Goal: Information Seeking & Learning: Find specific fact

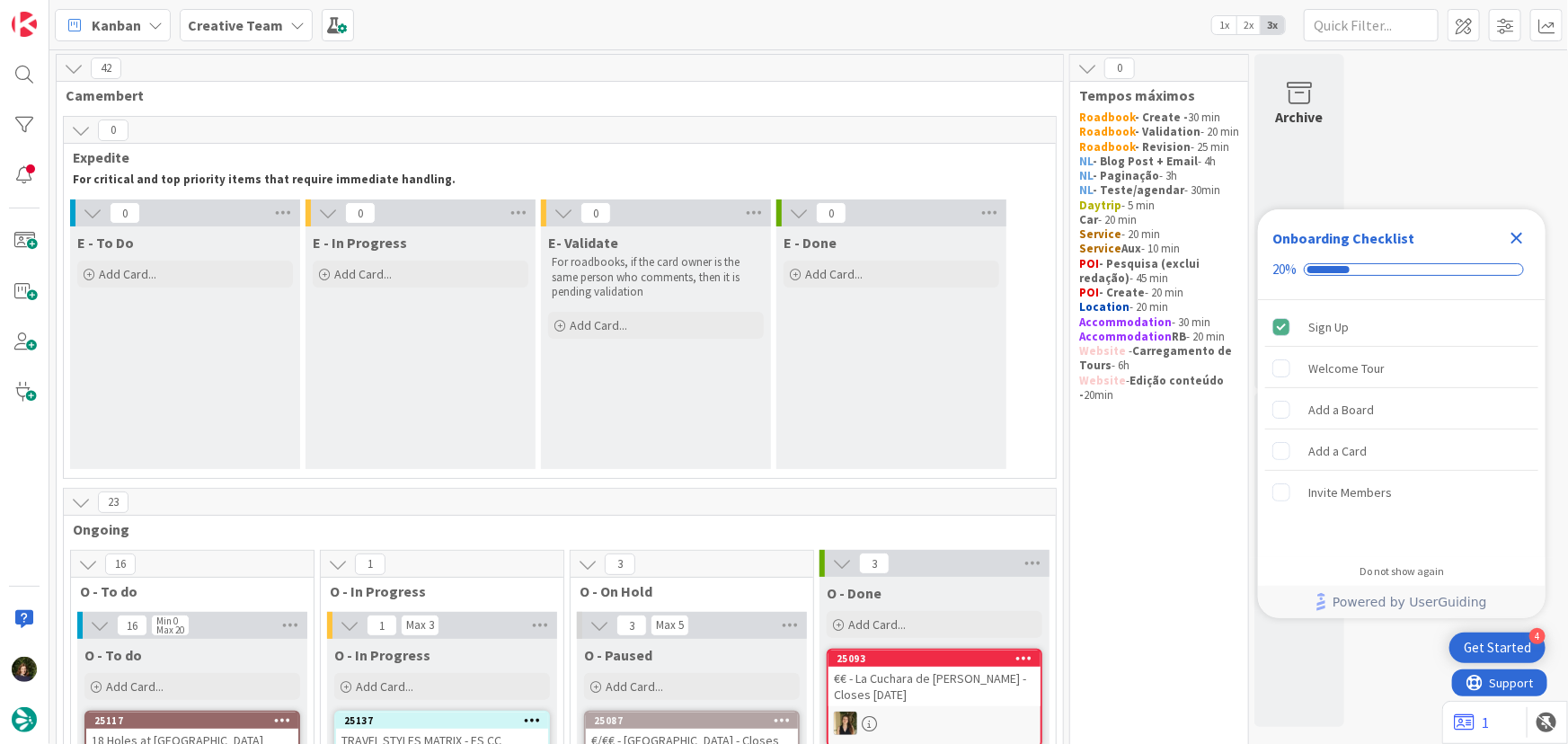
click at [290, 18] on icon at bounding box center [297, 24] width 14 height 14
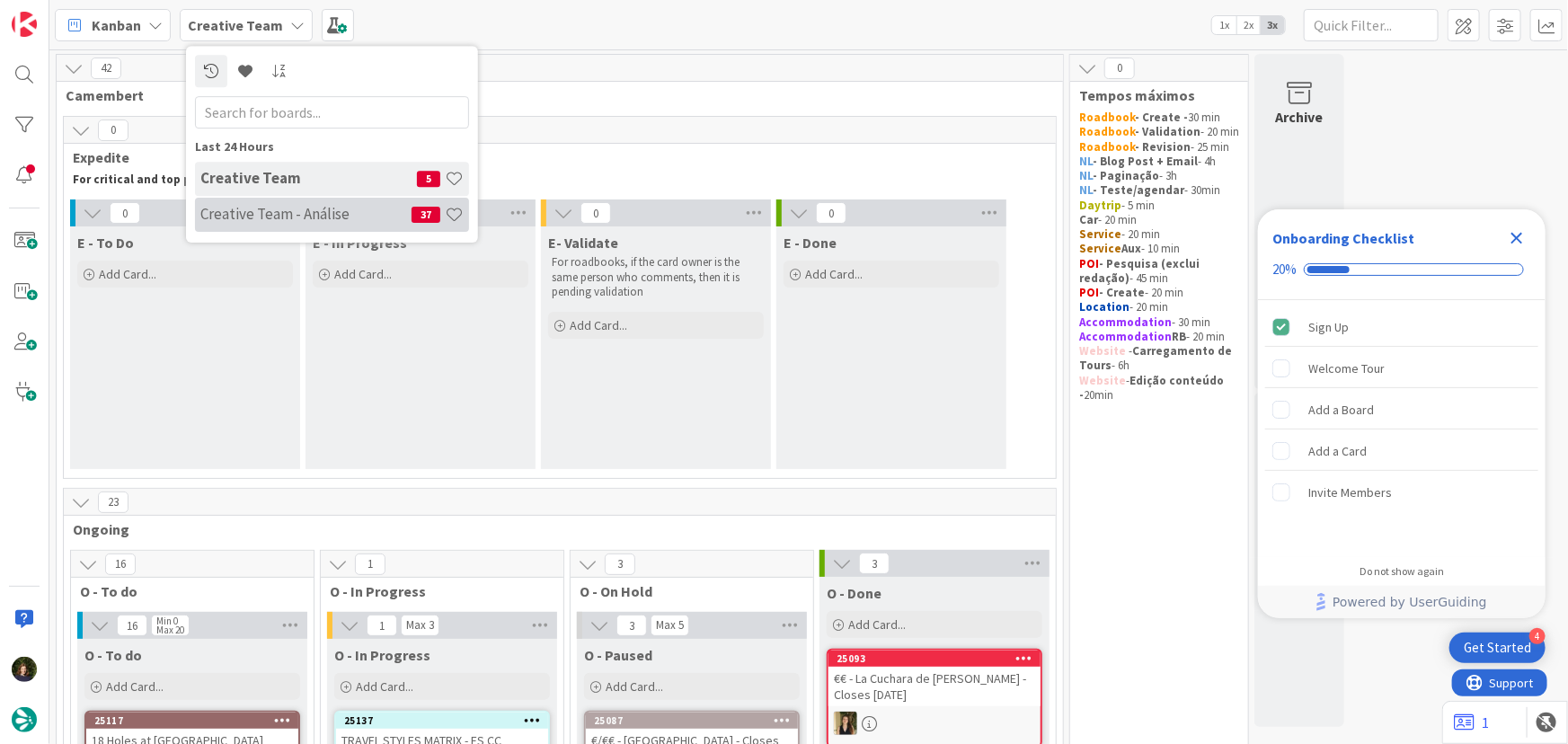
click at [258, 228] on div "Creative Team - Análise 37" at bounding box center [331, 214] width 274 height 34
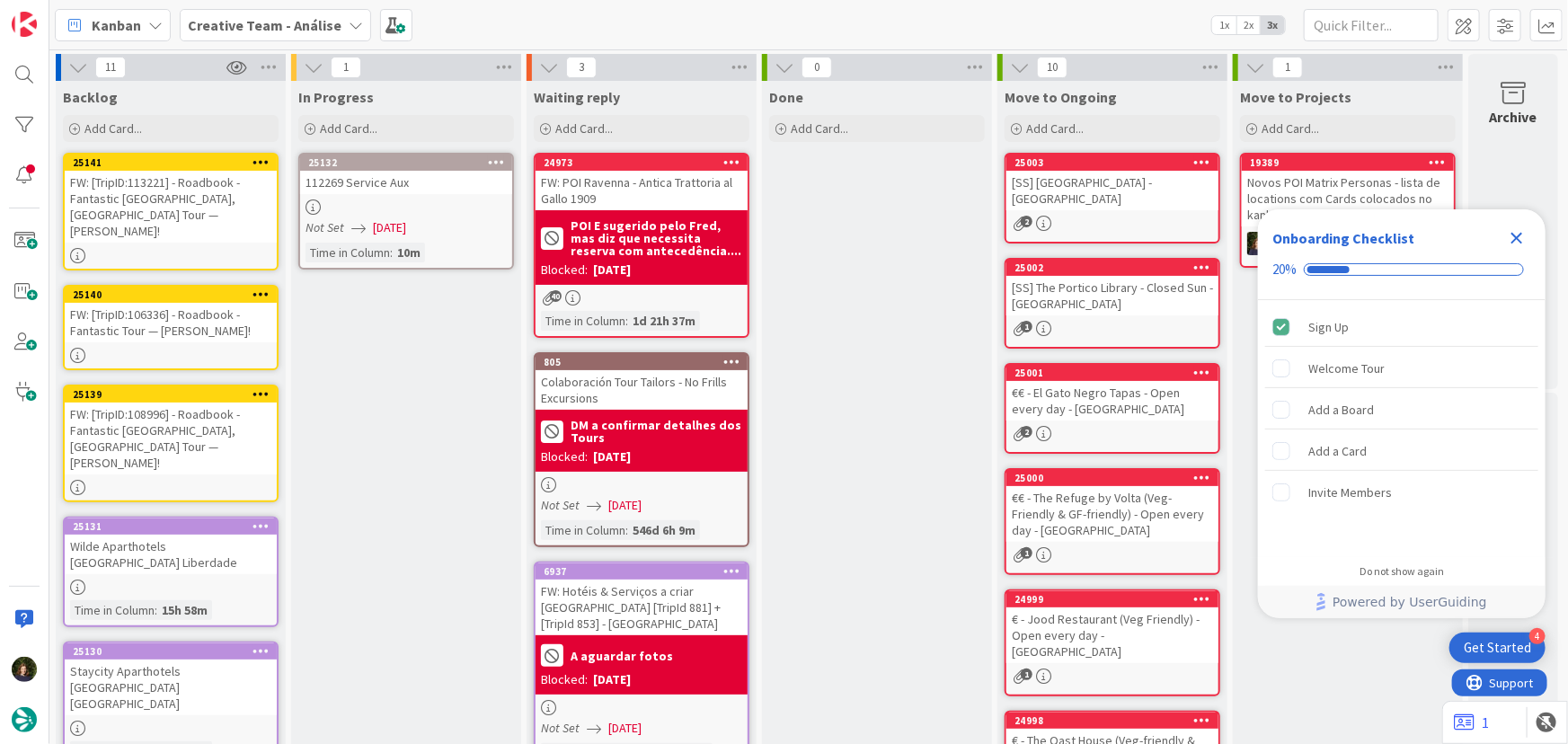
click at [499, 168] on icon at bounding box center [496, 162] width 17 height 13
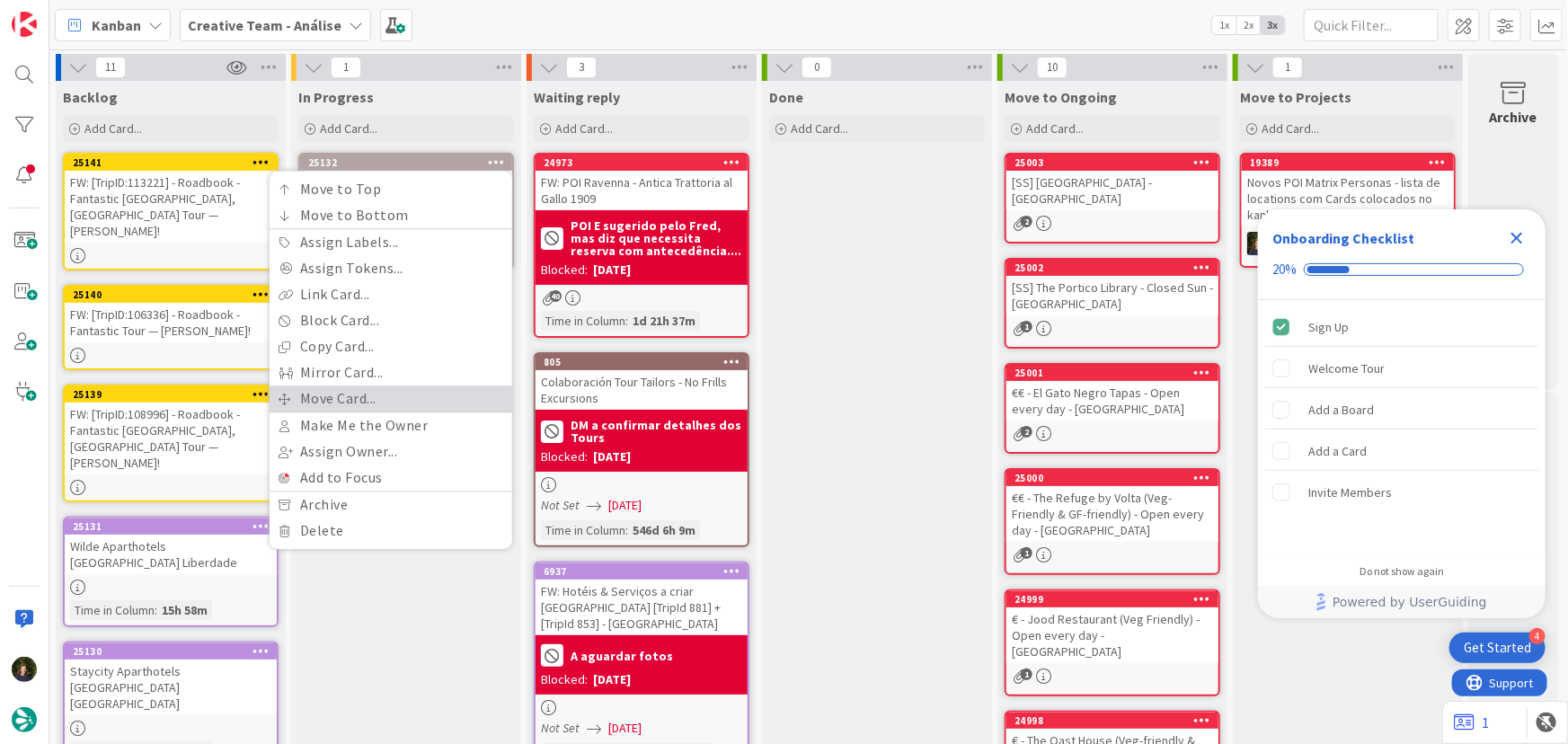
click at [441, 394] on link "Move Card..." at bounding box center [392, 399] width 243 height 26
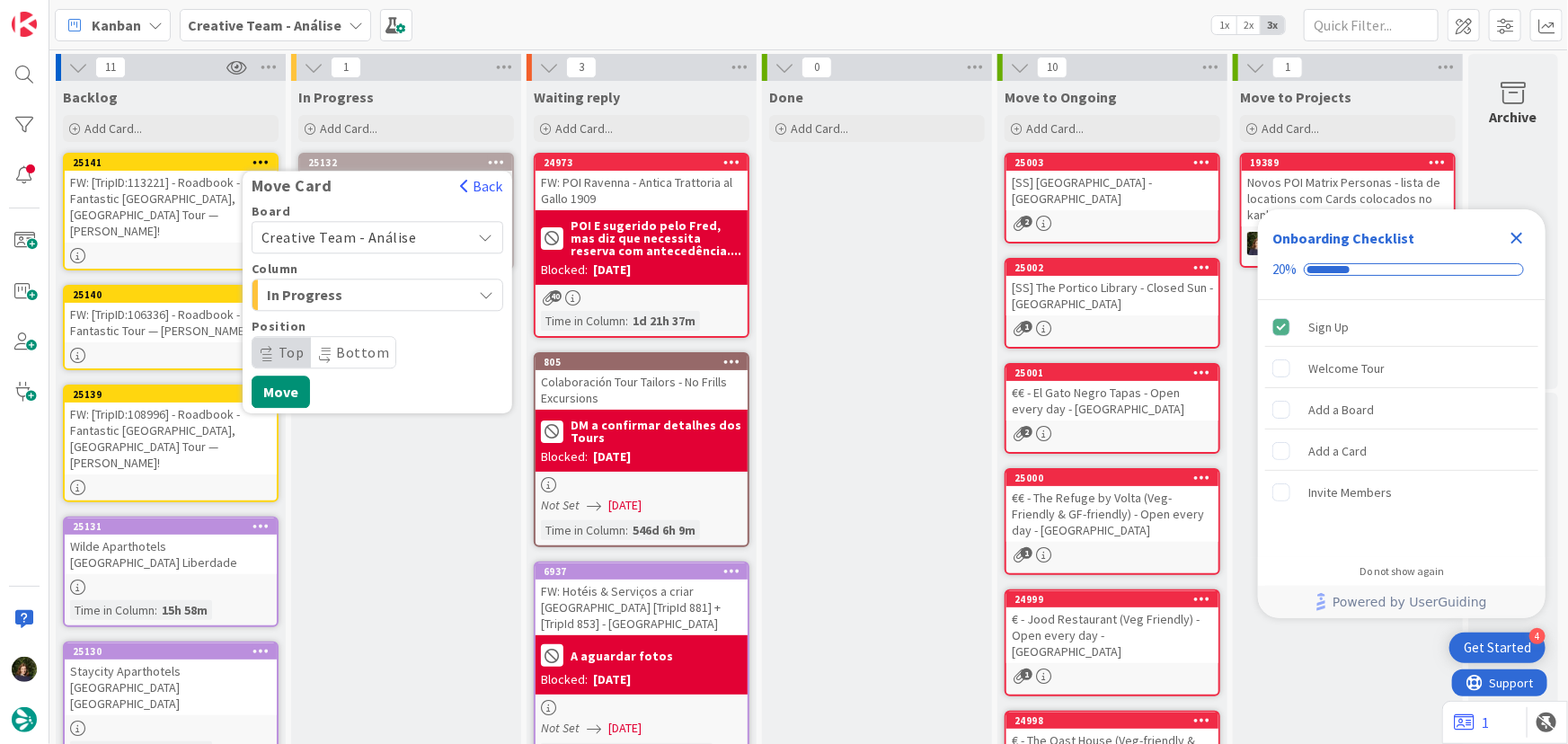
click at [440, 231] on span "Creative Team - Análise" at bounding box center [362, 237] width 201 height 25
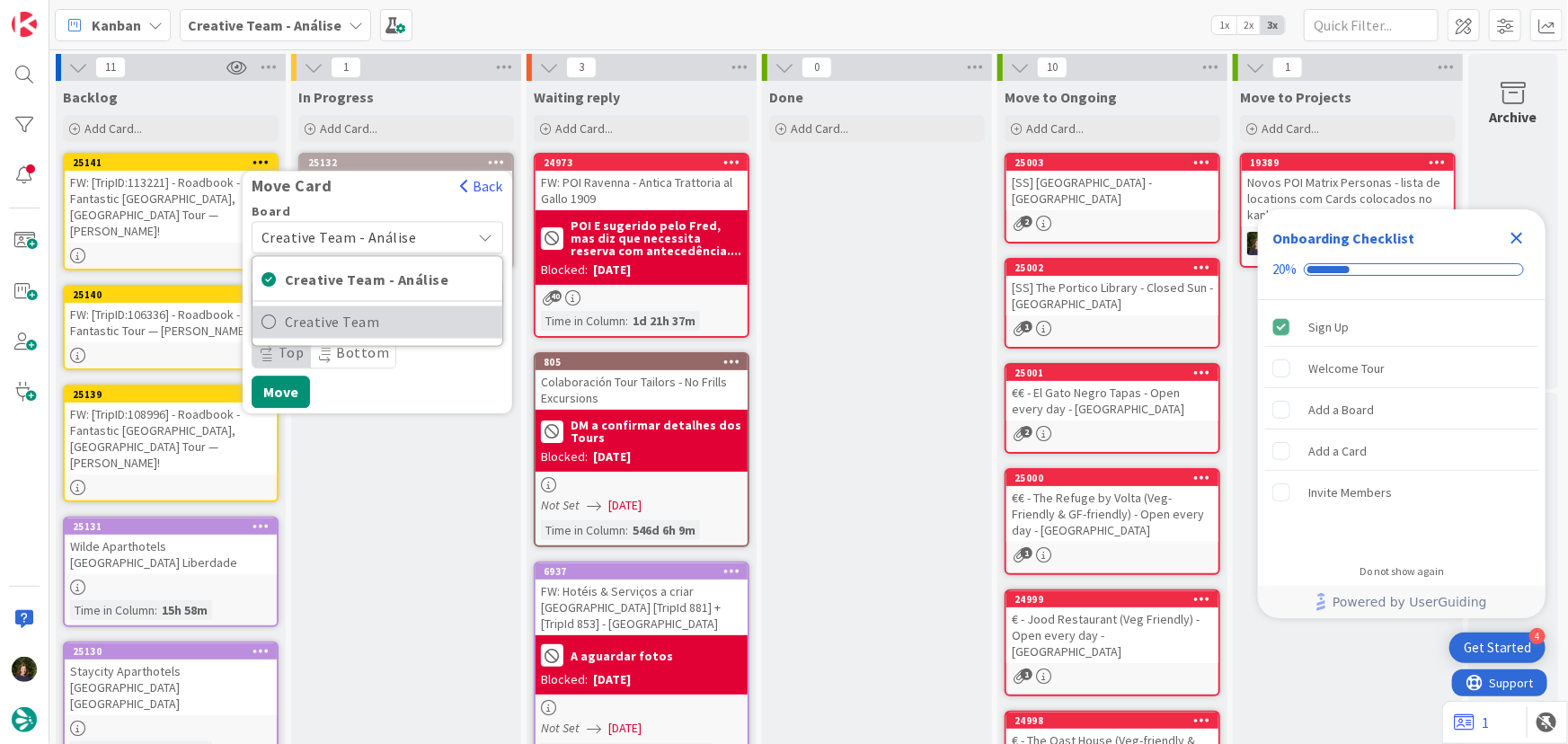
click at [443, 328] on span "Creative Team" at bounding box center [389, 322] width 209 height 27
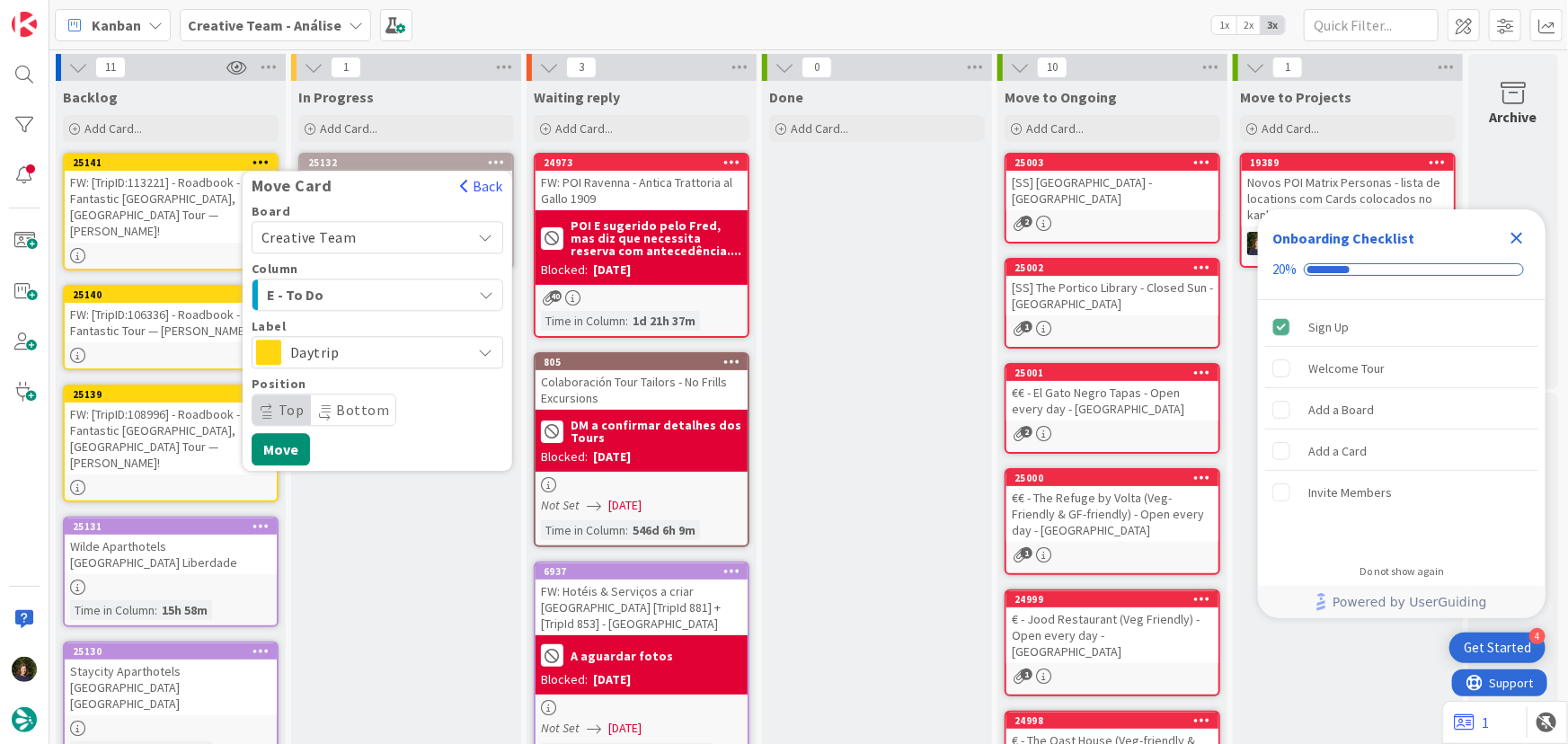
click at [397, 297] on span "E - To Do" at bounding box center [334, 294] width 135 height 23
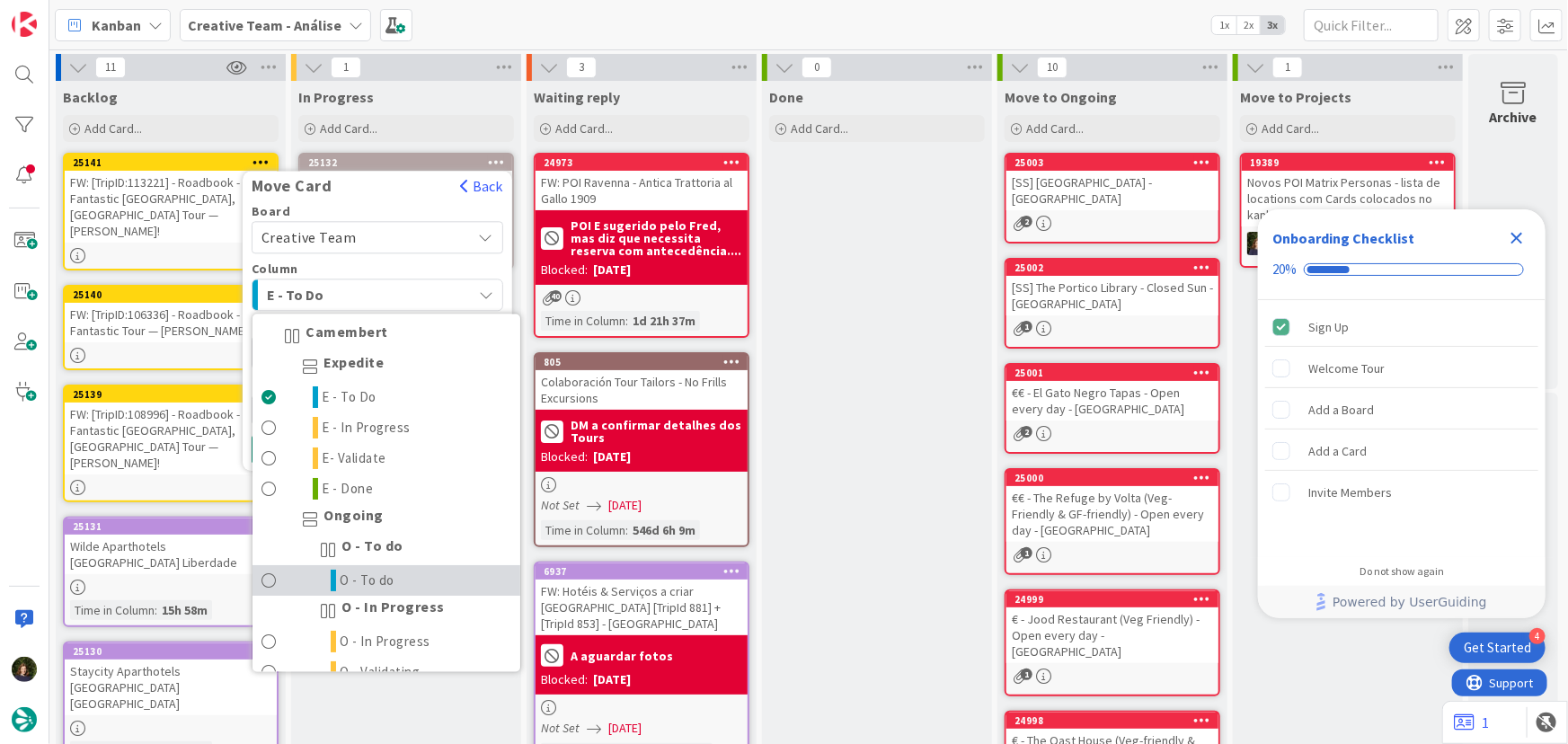
click at [404, 582] on link "O - To do" at bounding box center [386, 581] width 268 height 31
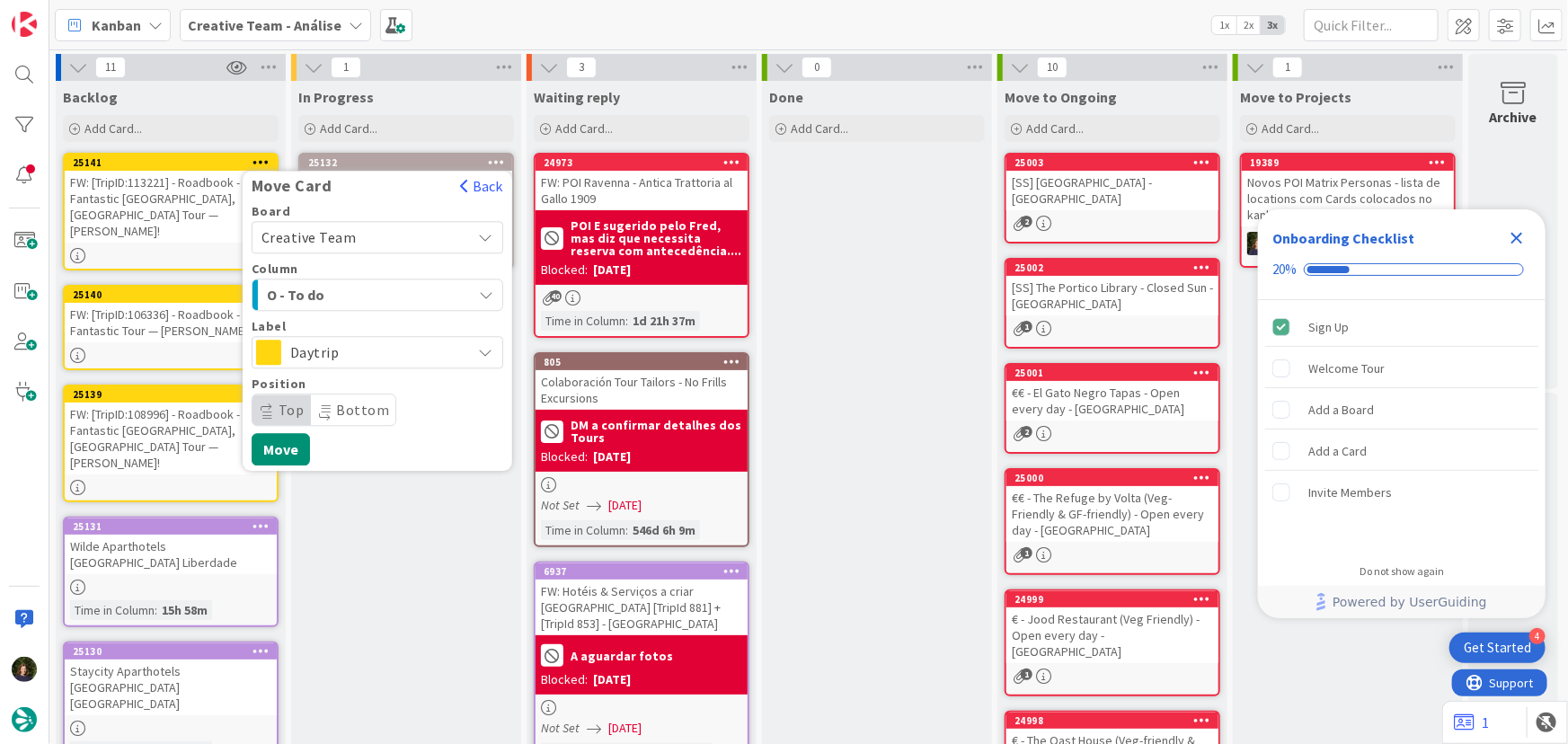
click at [349, 353] on span "Daytrip" at bounding box center [377, 352] width 173 height 25
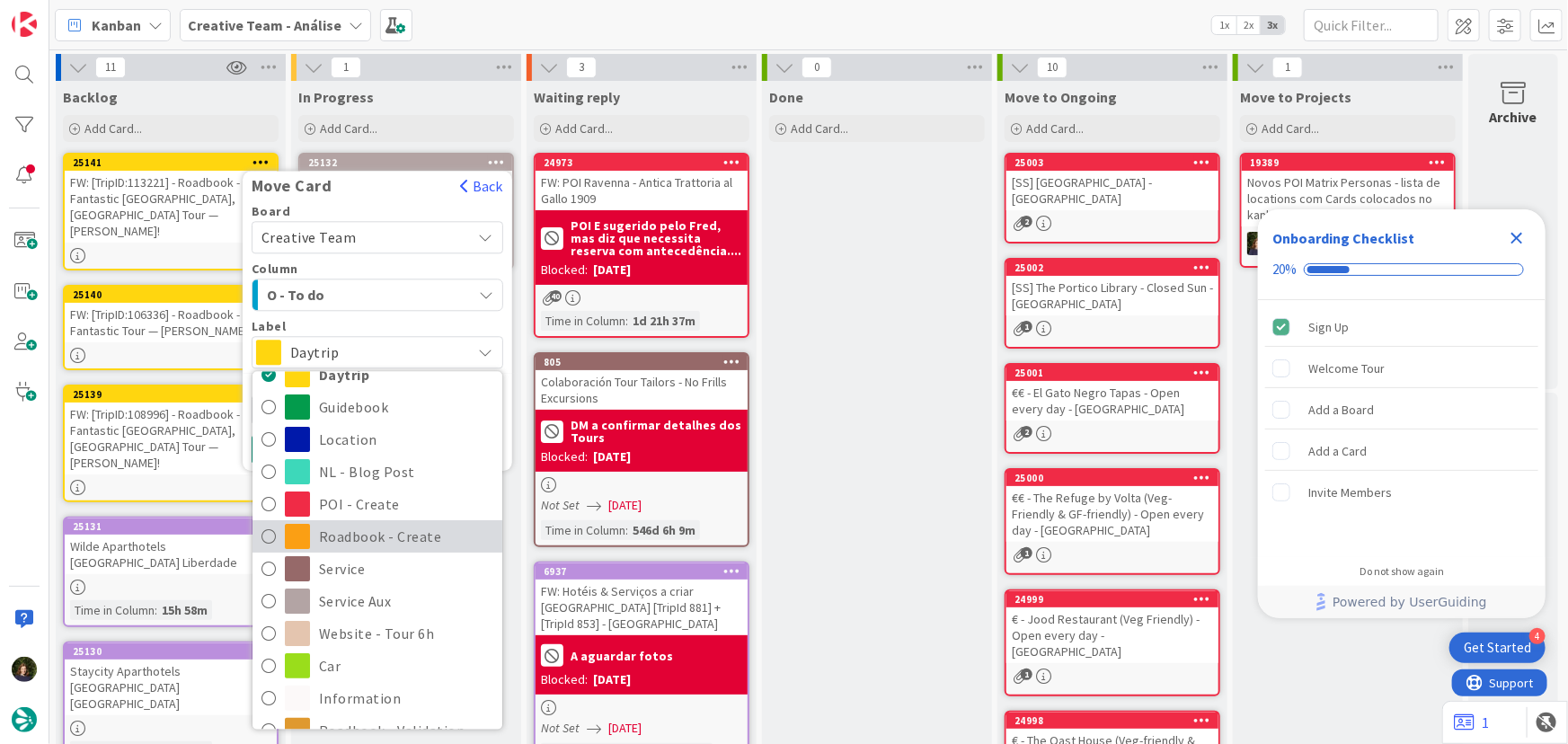
scroll to position [162, 0]
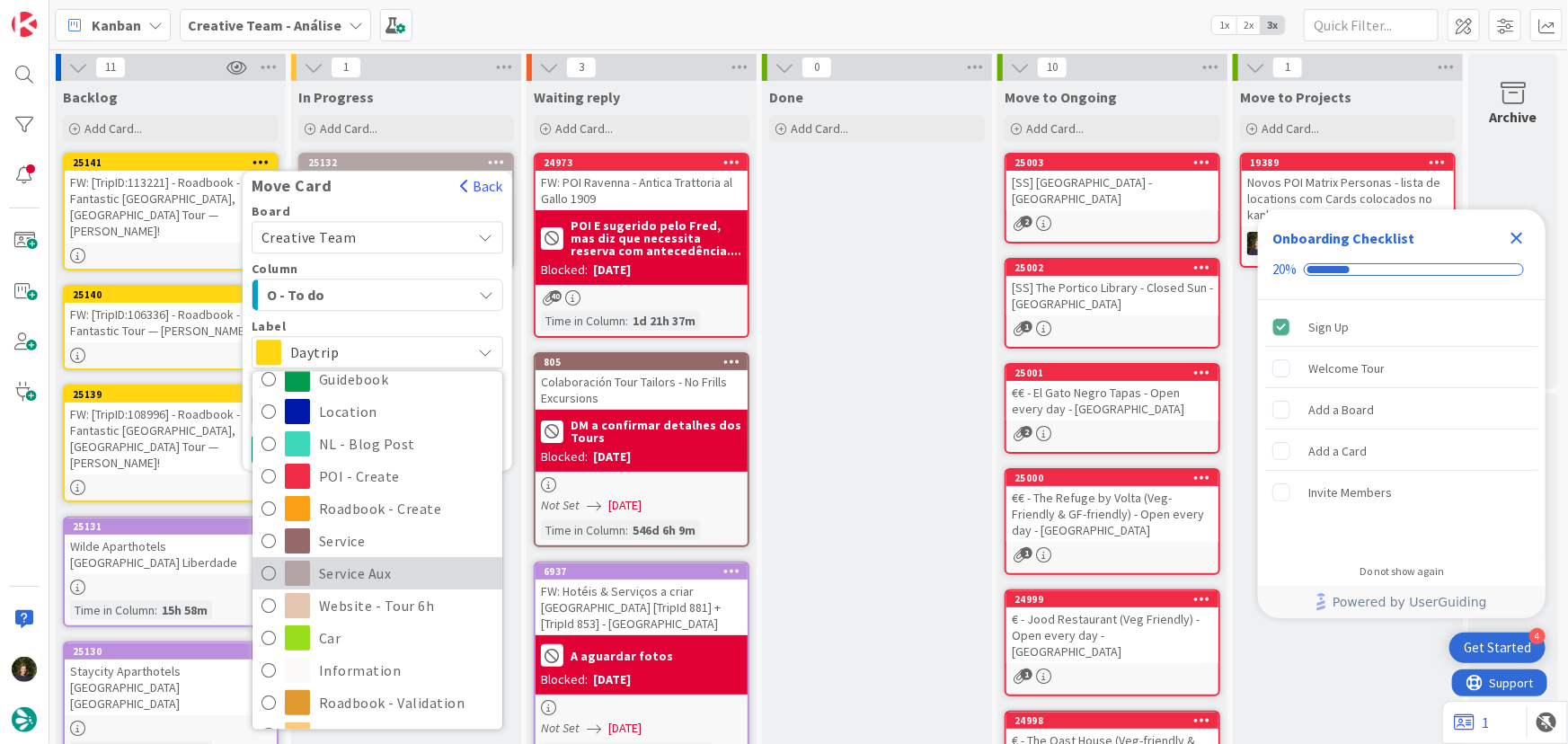
click at [373, 574] on span "Service Aux" at bounding box center [406, 573] width 174 height 27
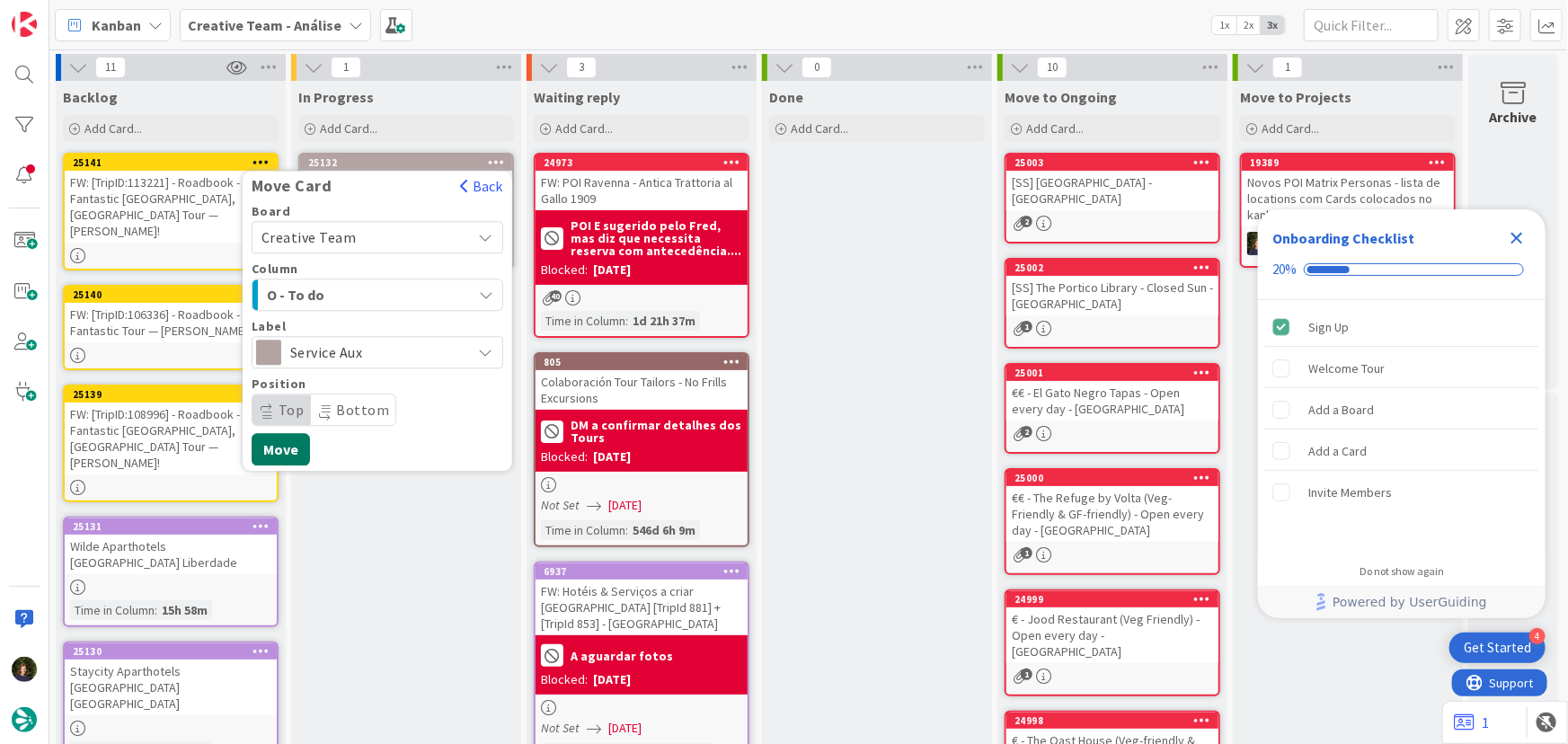
click at [292, 454] on button "Move" at bounding box center [280, 449] width 58 height 32
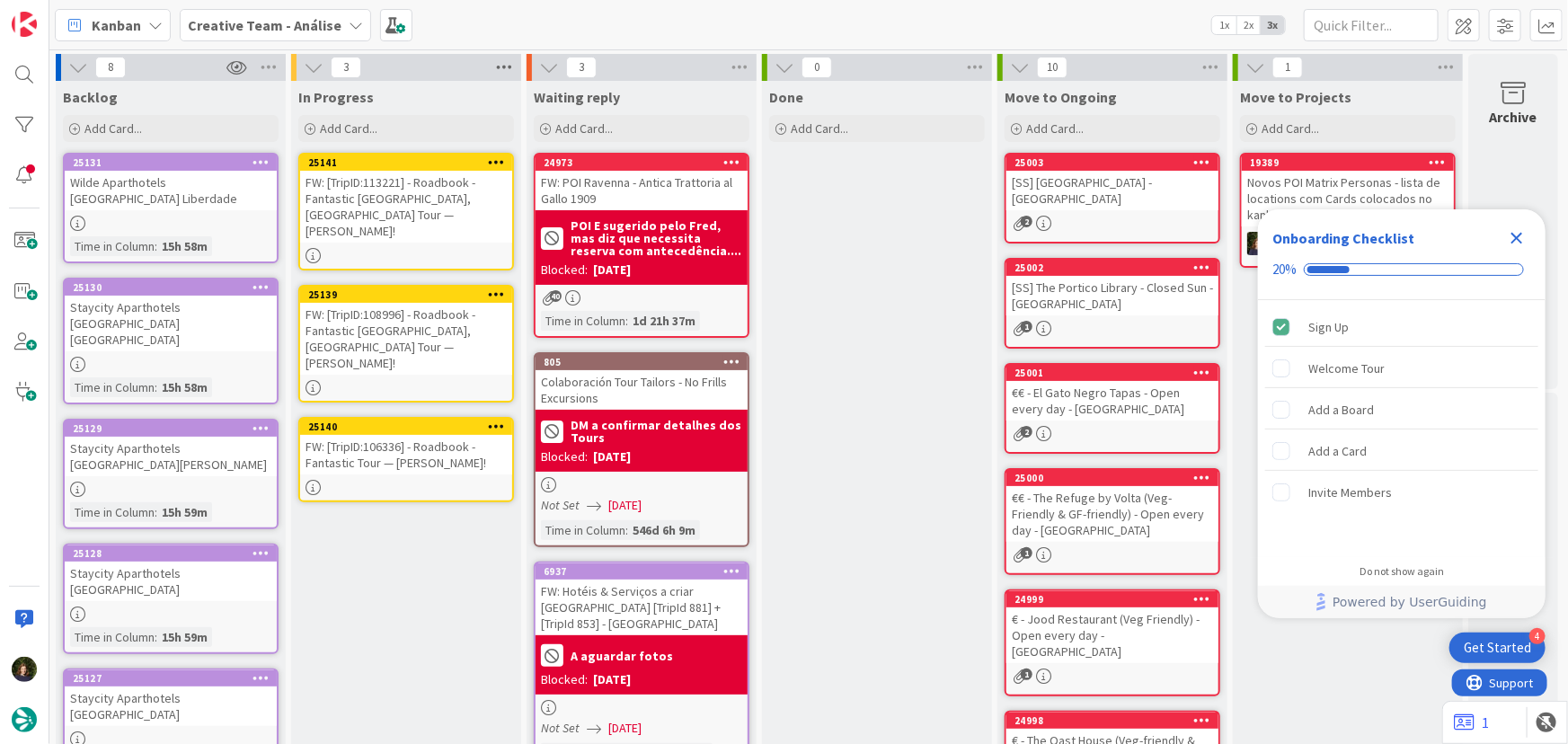
click at [506, 59] on icon at bounding box center [504, 67] width 23 height 27
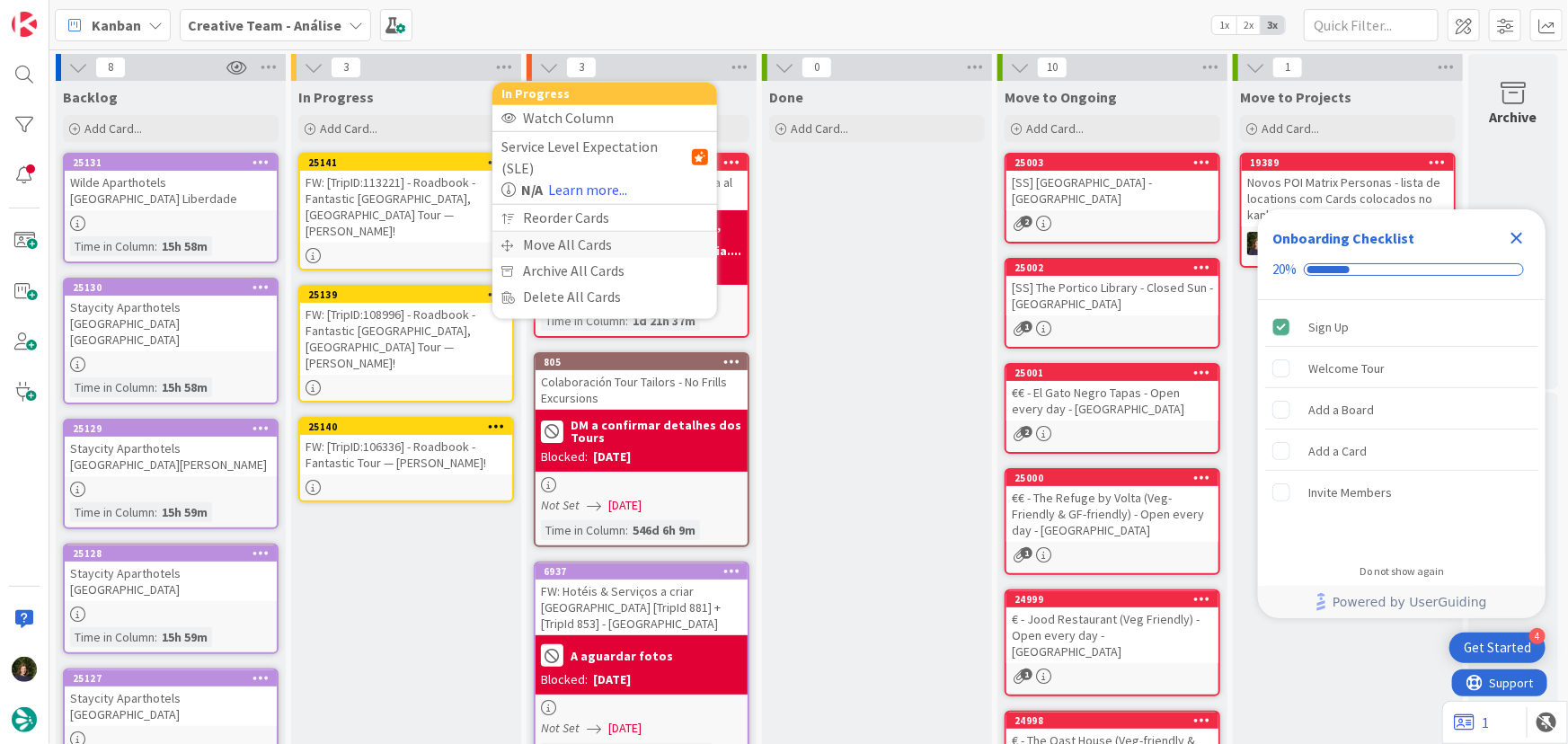
click at [585, 232] on div "Move All Cards" at bounding box center [605, 245] width 225 height 26
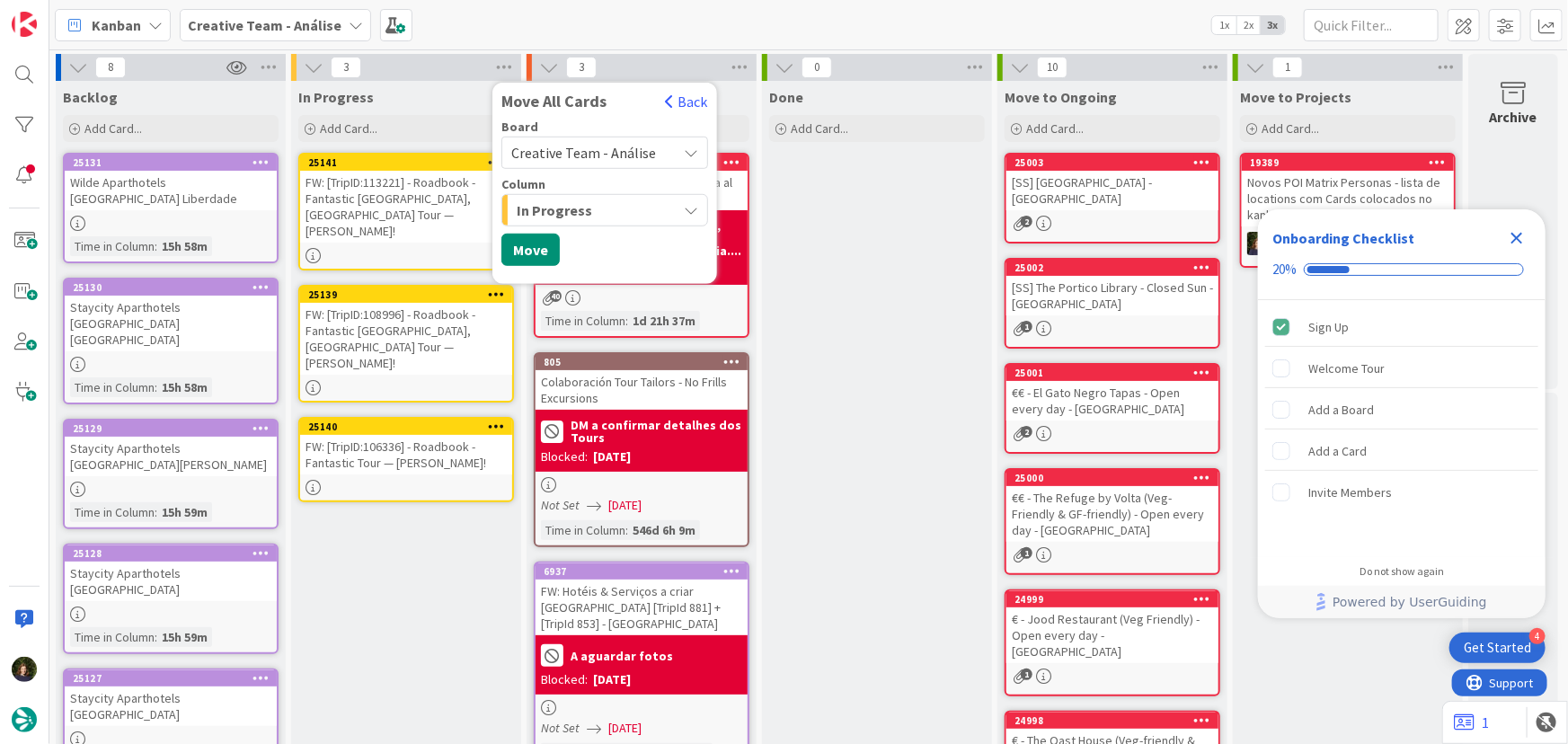
click at [638, 147] on span "Creative Team - Análise" at bounding box center [584, 152] width 145 height 18
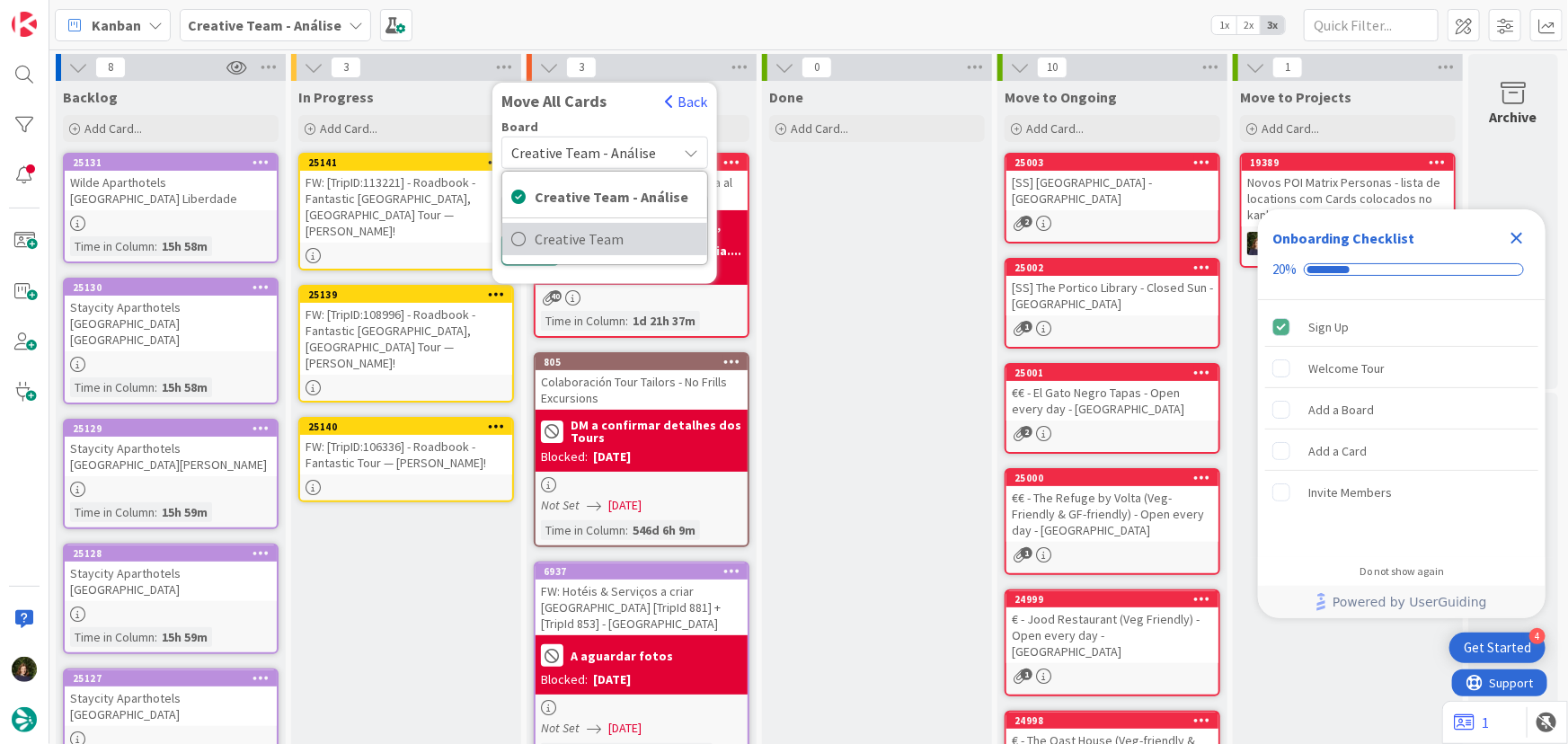
click at [642, 237] on span "Creative Team" at bounding box center [616, 238] width 163 height 27
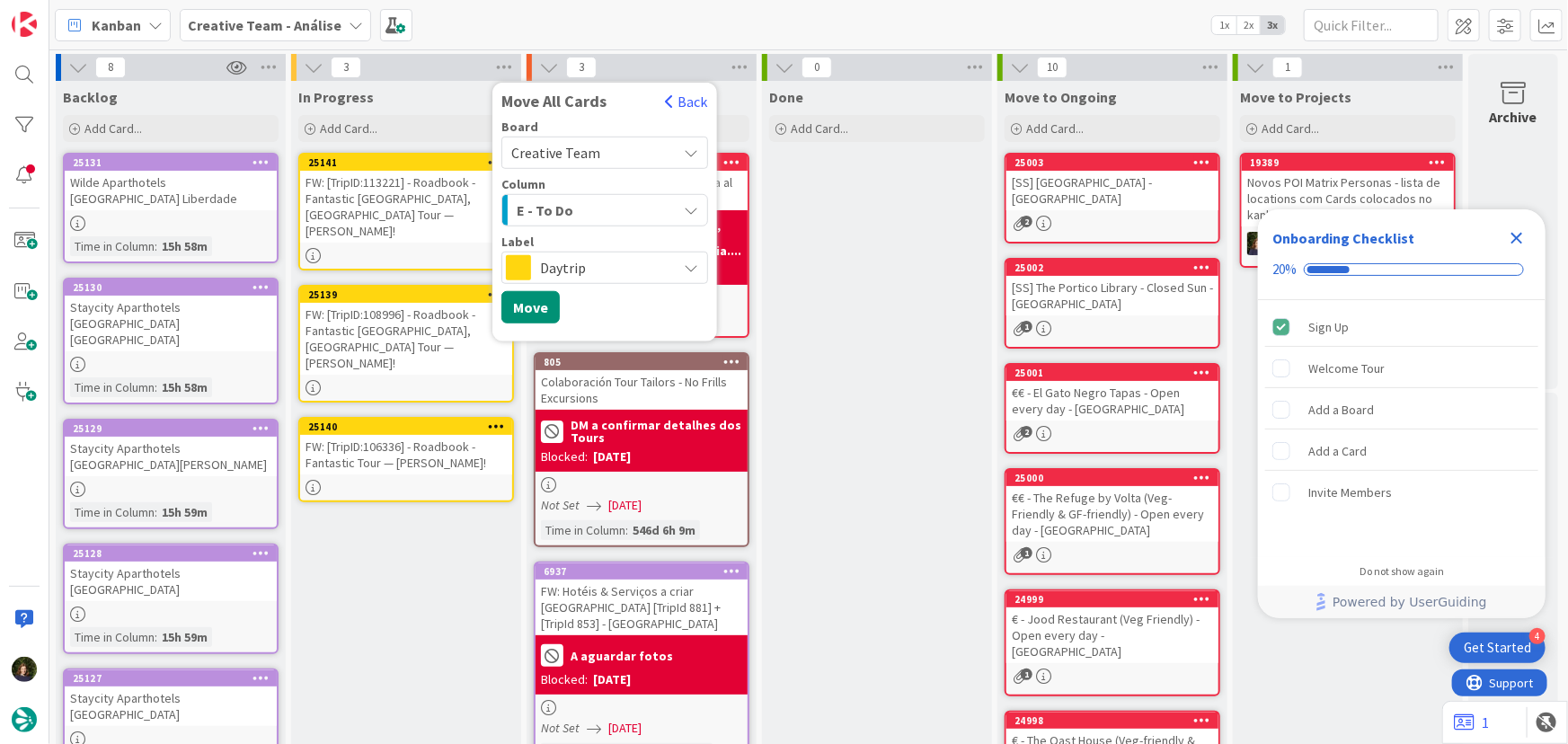
click at [621, 211] on div "E - To Do" at bounding box center [594, 210] width 164 height 29
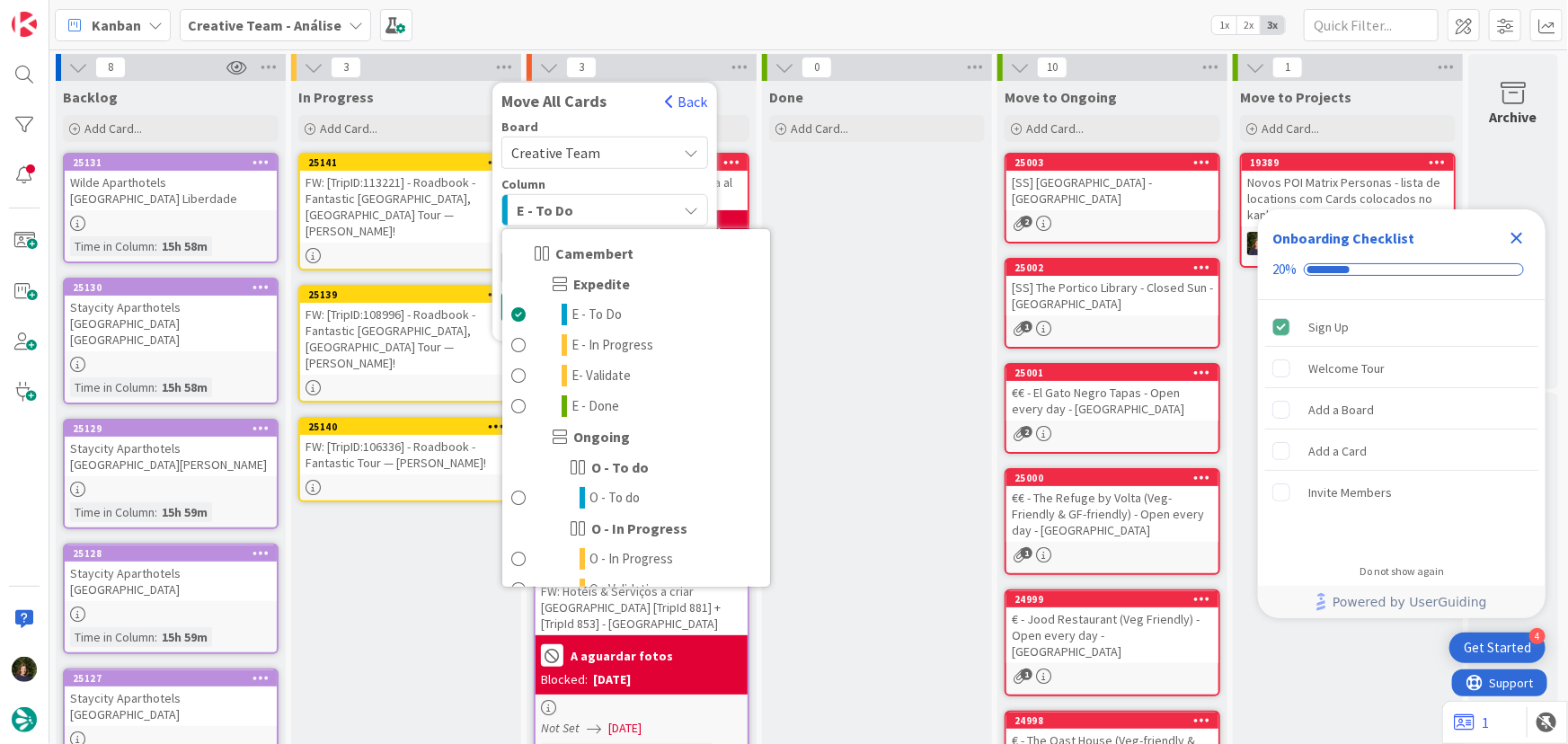
click at [621, 211] on div "E - To Do" at bounding box center [594, 210] width 164 height 29
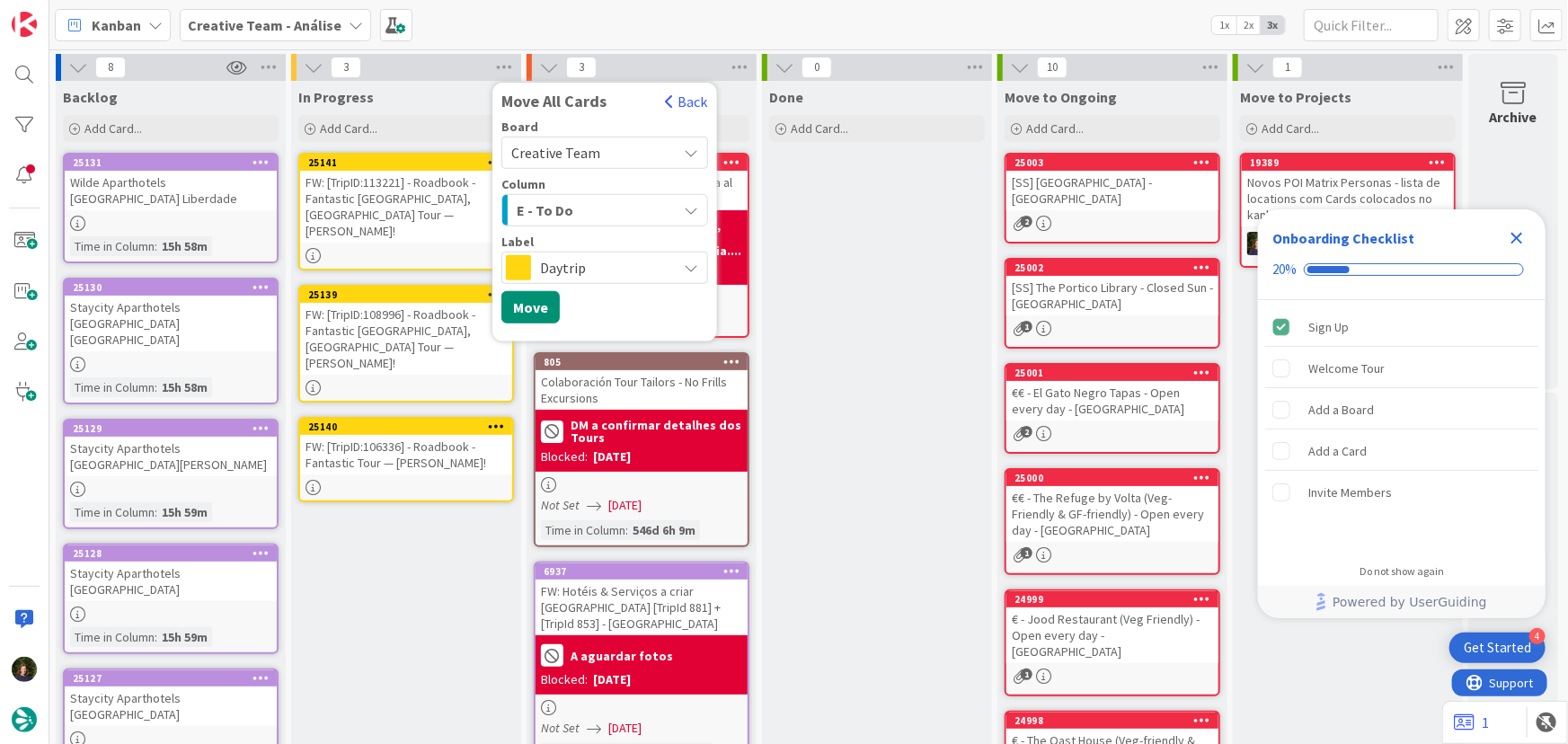
click at [553, 266] on span "Daytrip" at bounding box center [604, 267] width 128 height 25
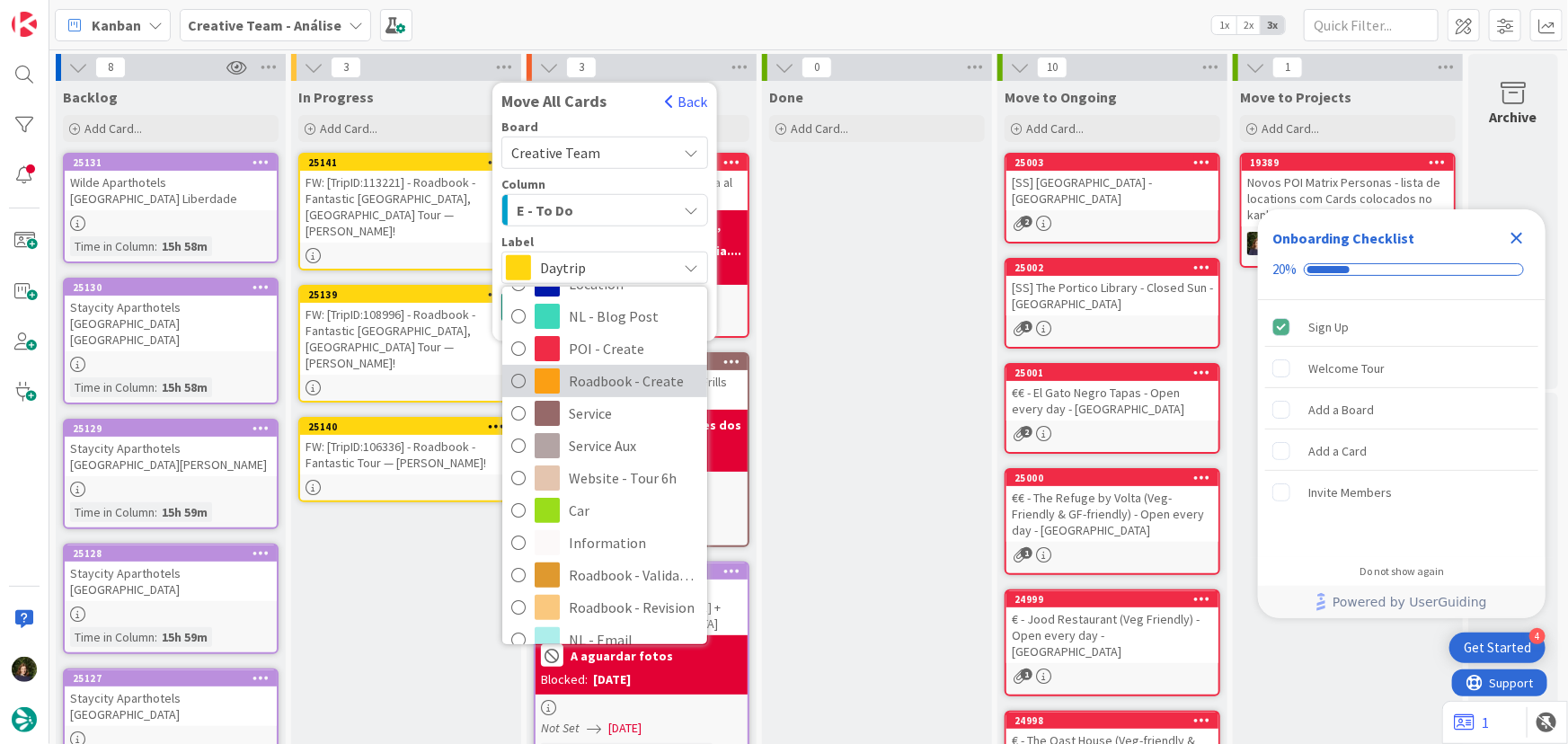
scroll to position [244, 0]
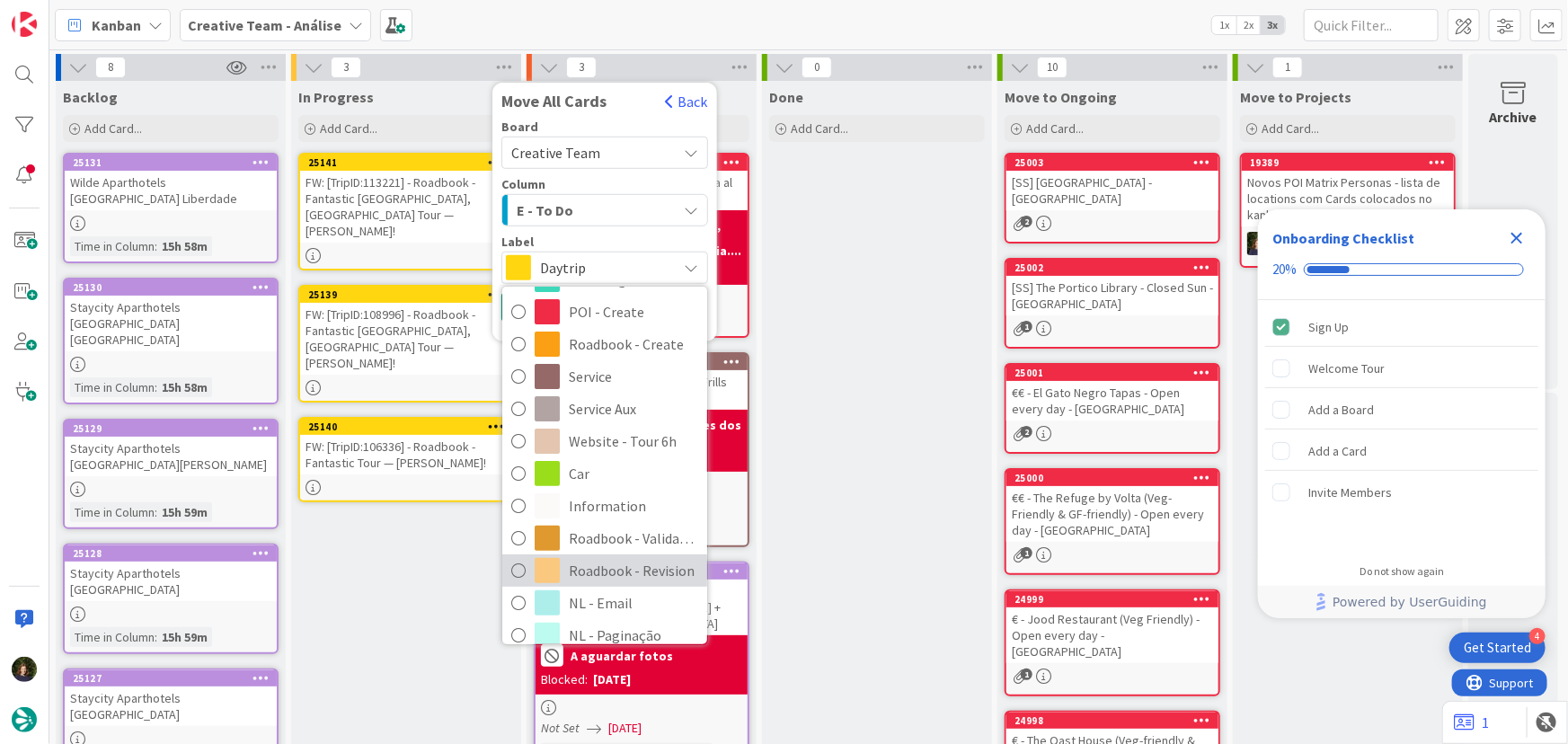
click at [644, 564] on span "Roadbook - Revision" at bounding box center [633, 571] width 129 height 27
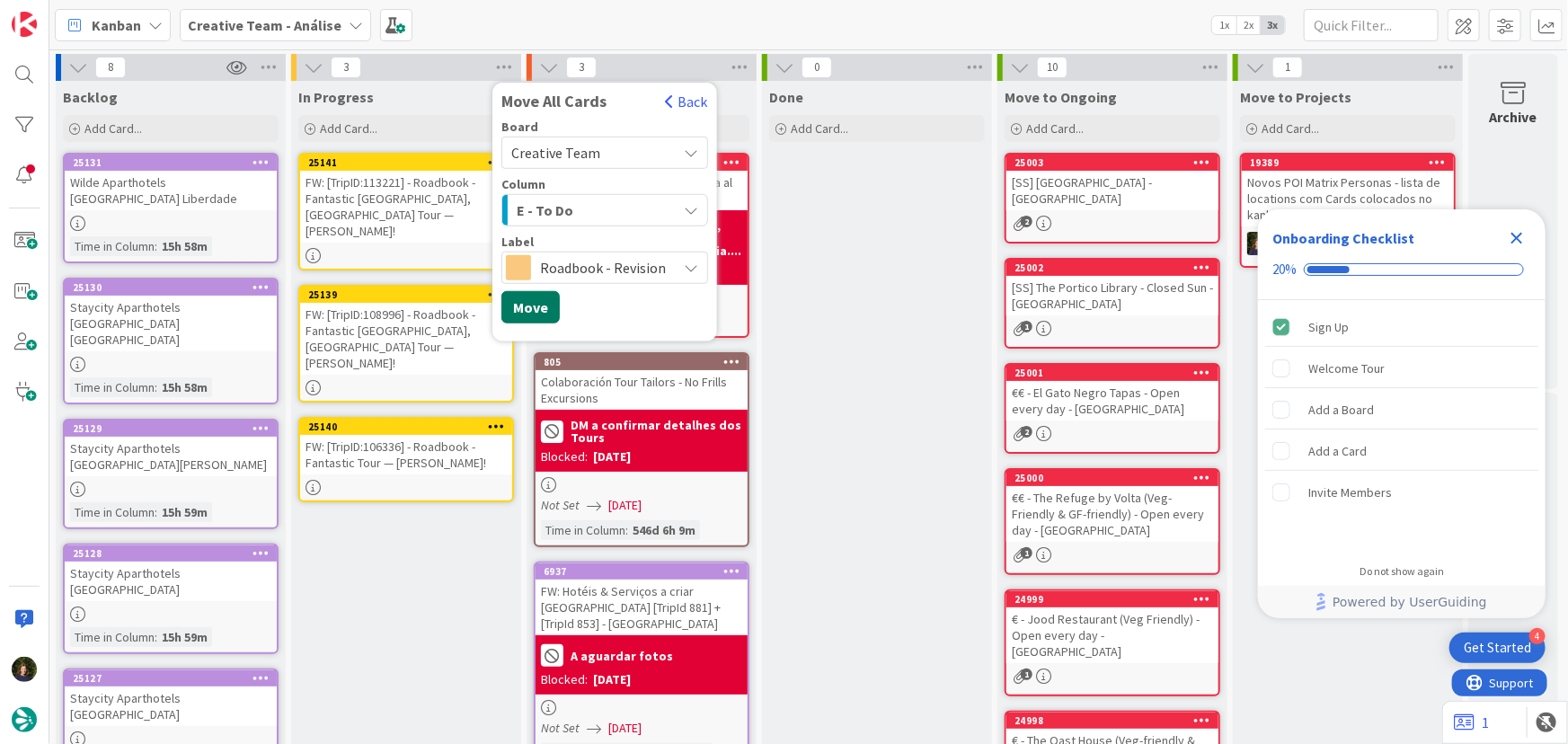
click at [521, 315] on button "Move" at bounding box center [531, 307] width 58 height 32
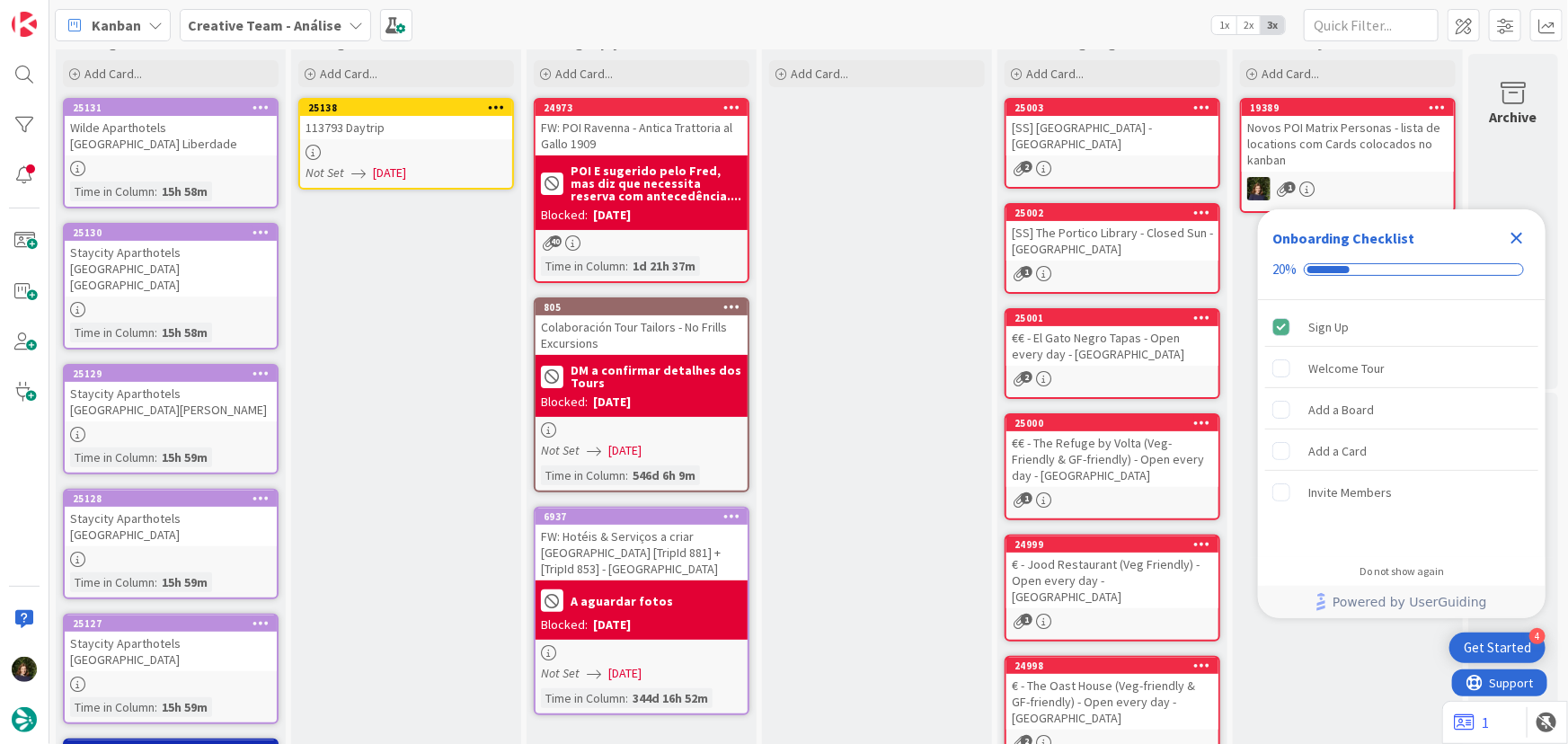
scroll to position [0, 0]
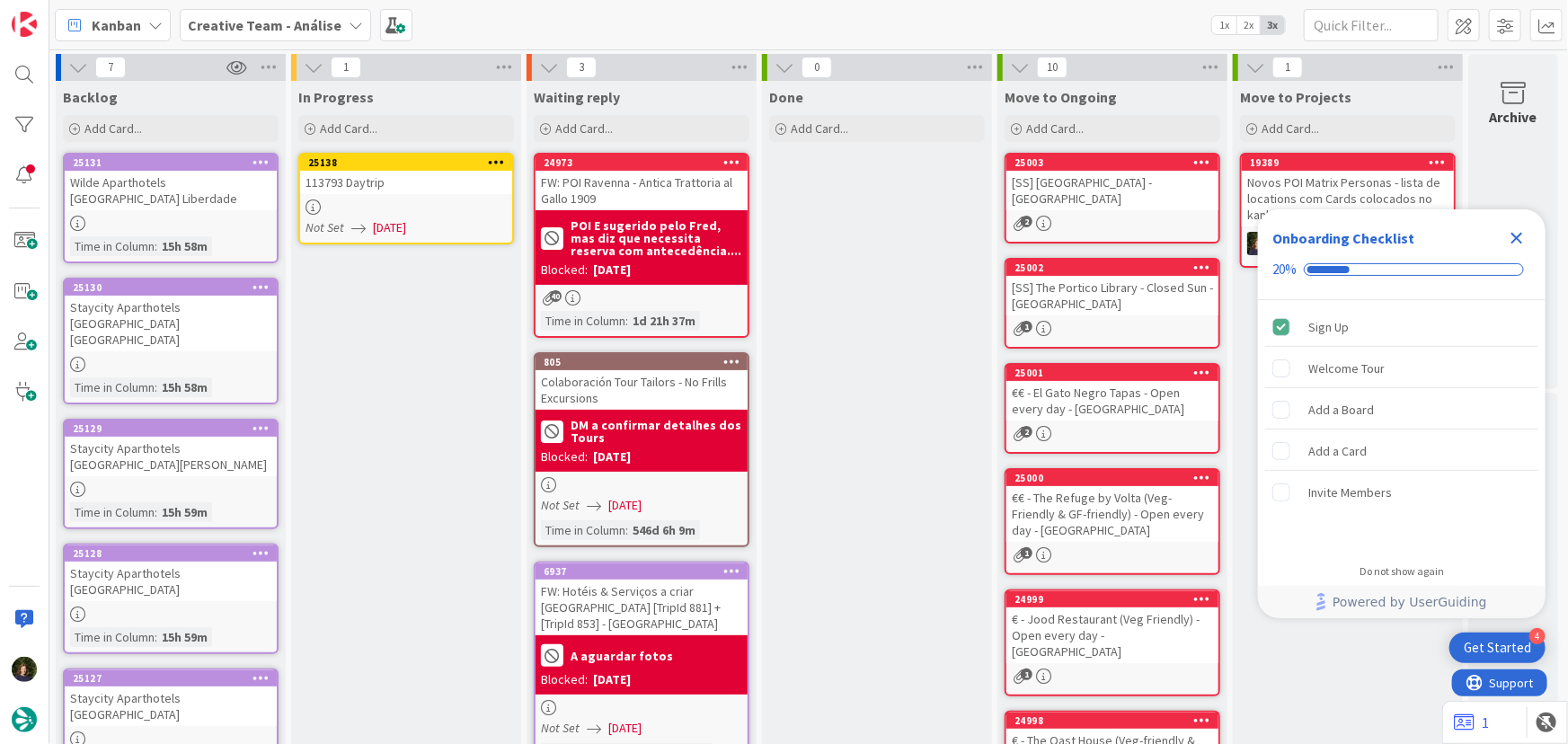
click at [404, 188] on div "113793 Daytrip" at bounding box center [406, 182] width 212 height 23
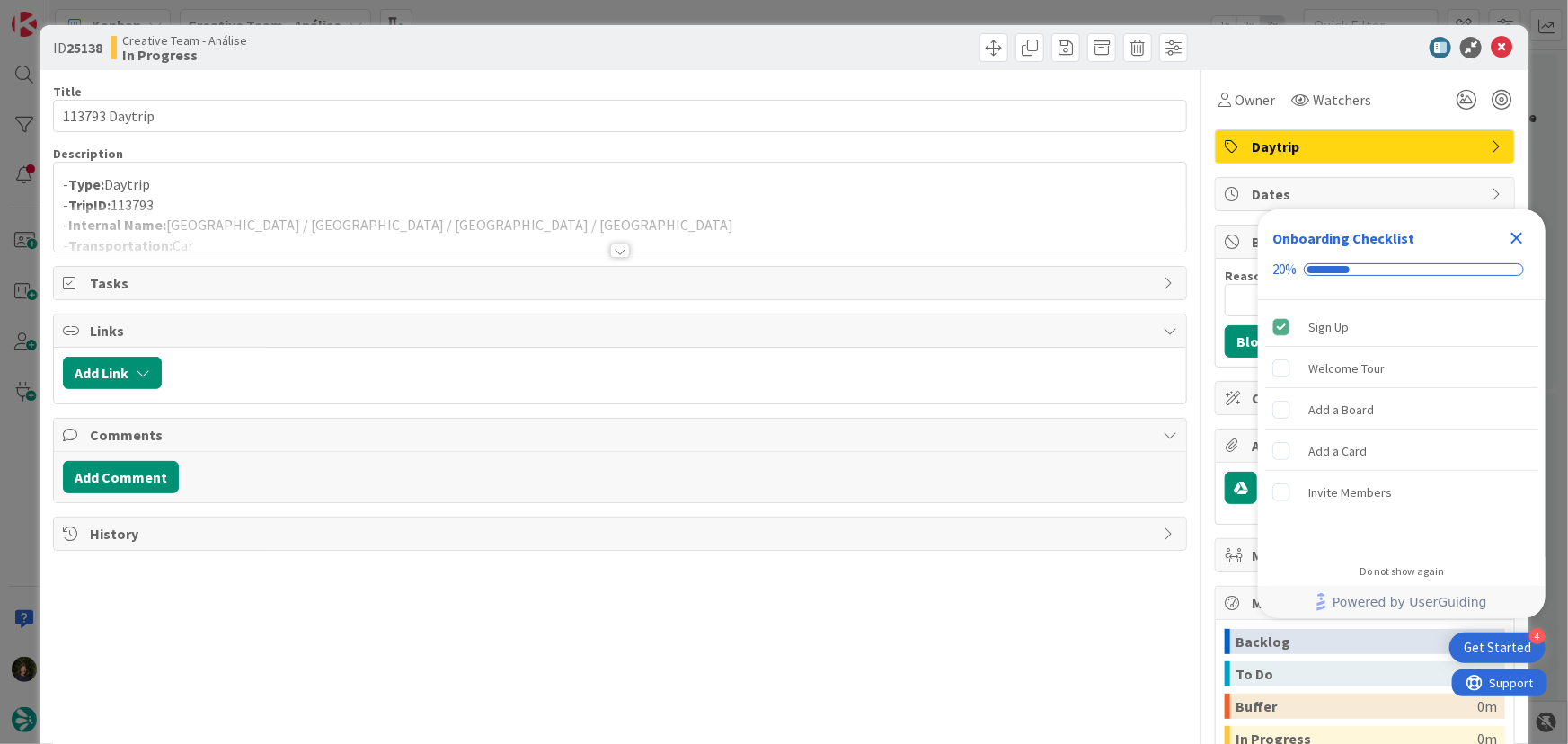
click at [618, 250] on div at bounding box center [620, 250] width 19 height 14
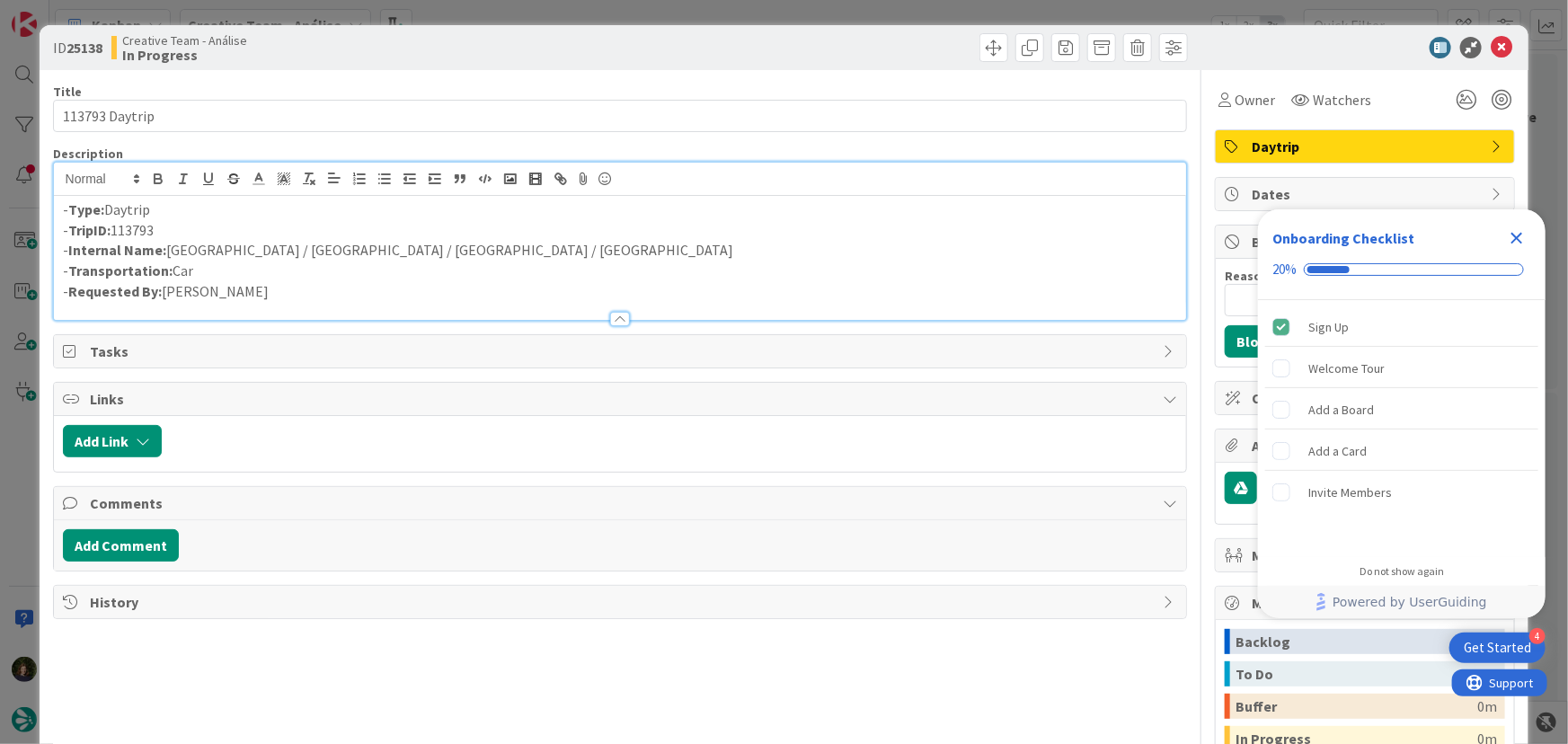
click at [1520, 233] on icon "Close Checklist" at bounding box center [1517, 237] width 21 height 21
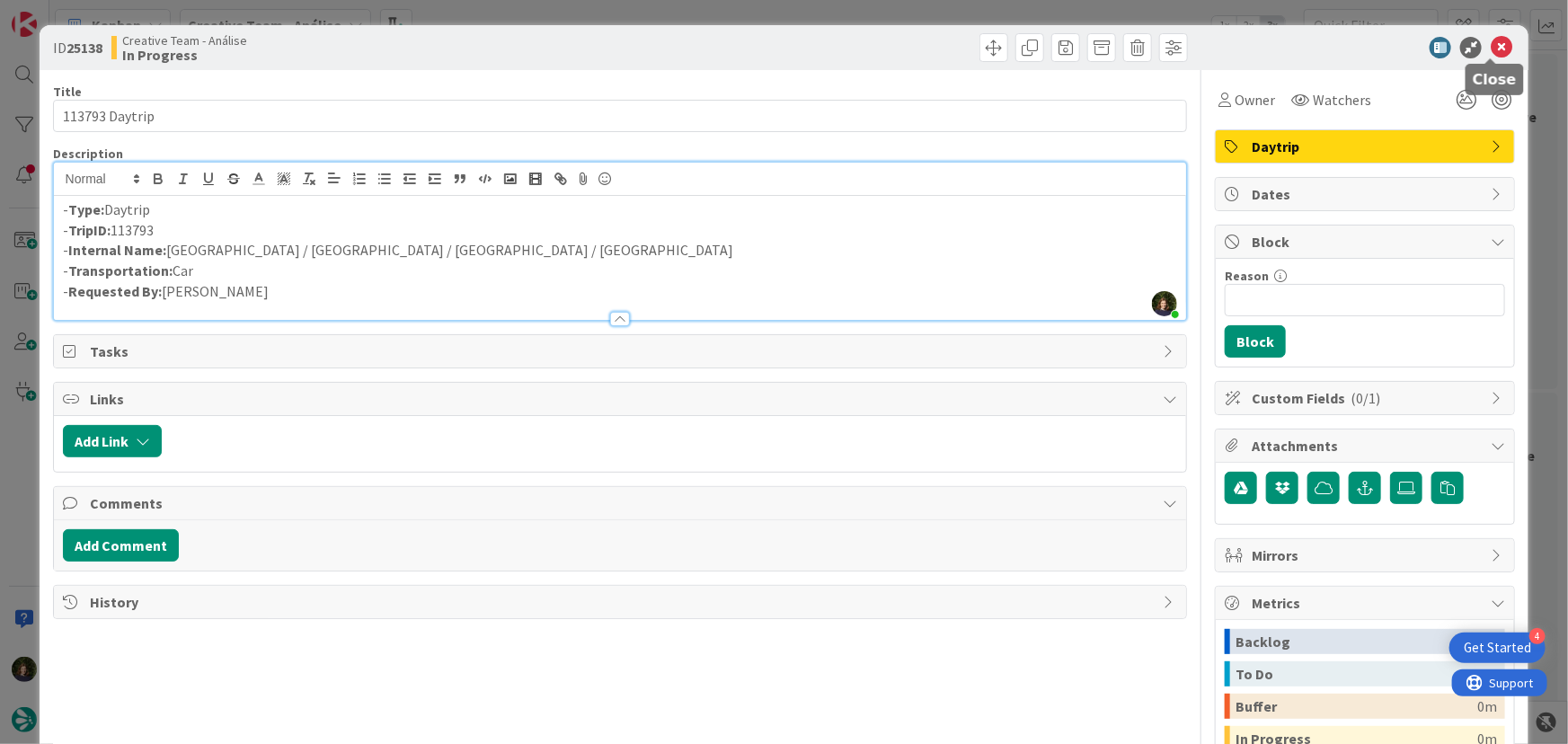
click at [1493, 52] on icon at bounding box center [1501, 47] width 21 height 21
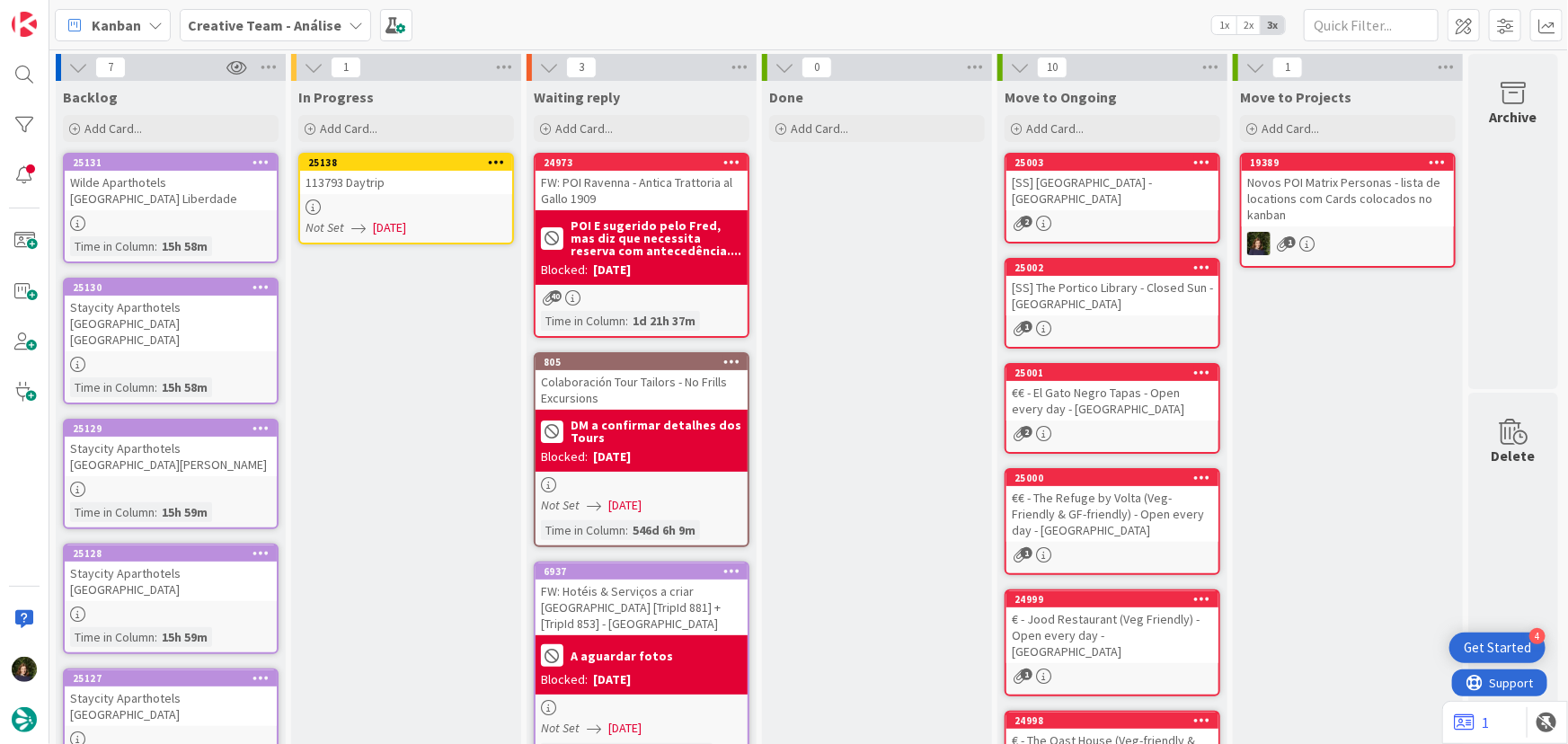
click at [502, 160] on icon at bounding box center [496, 162] width 17 height 13
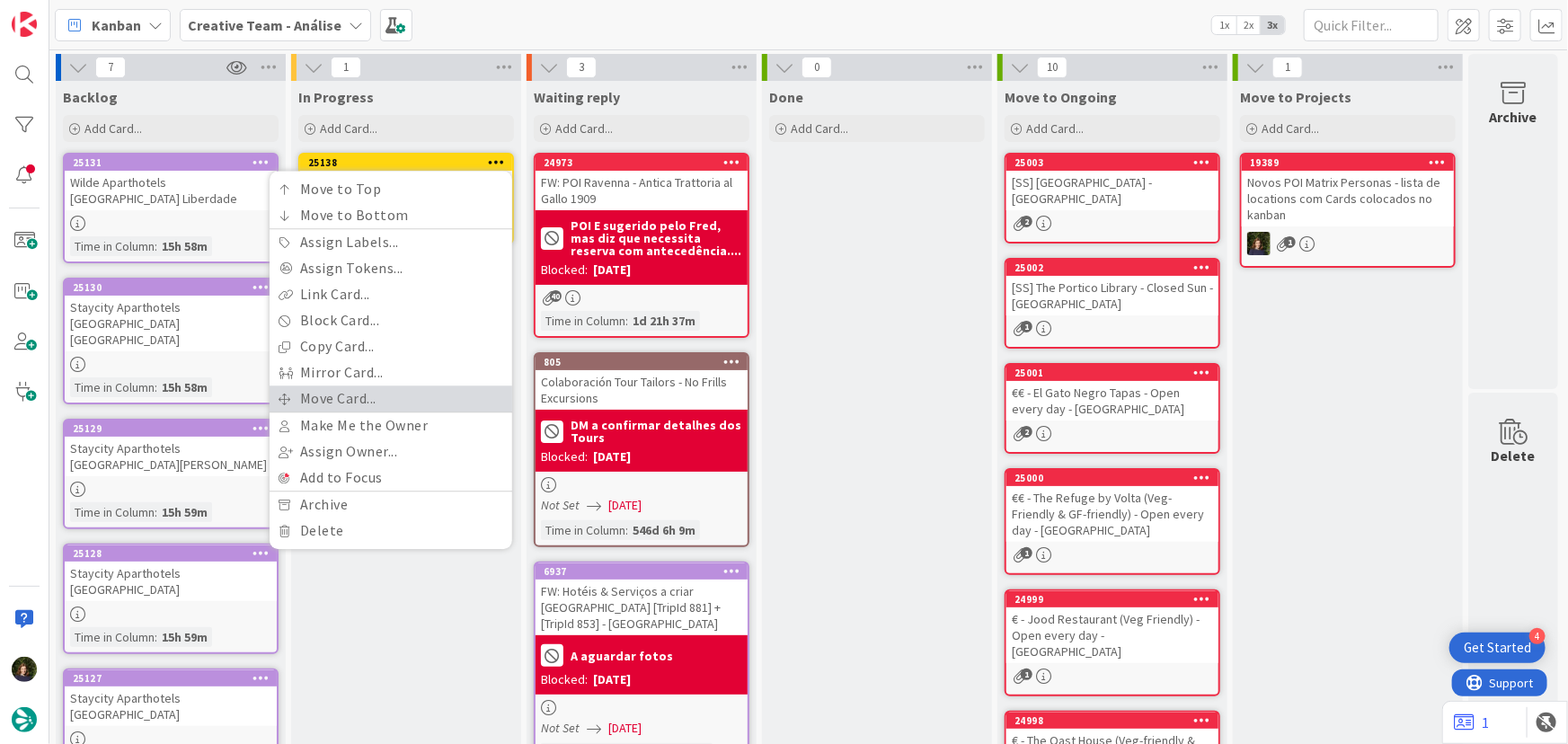
click at [410, 390] on link "Move Card..." at bounding box center [392, 399] width 243 height 26
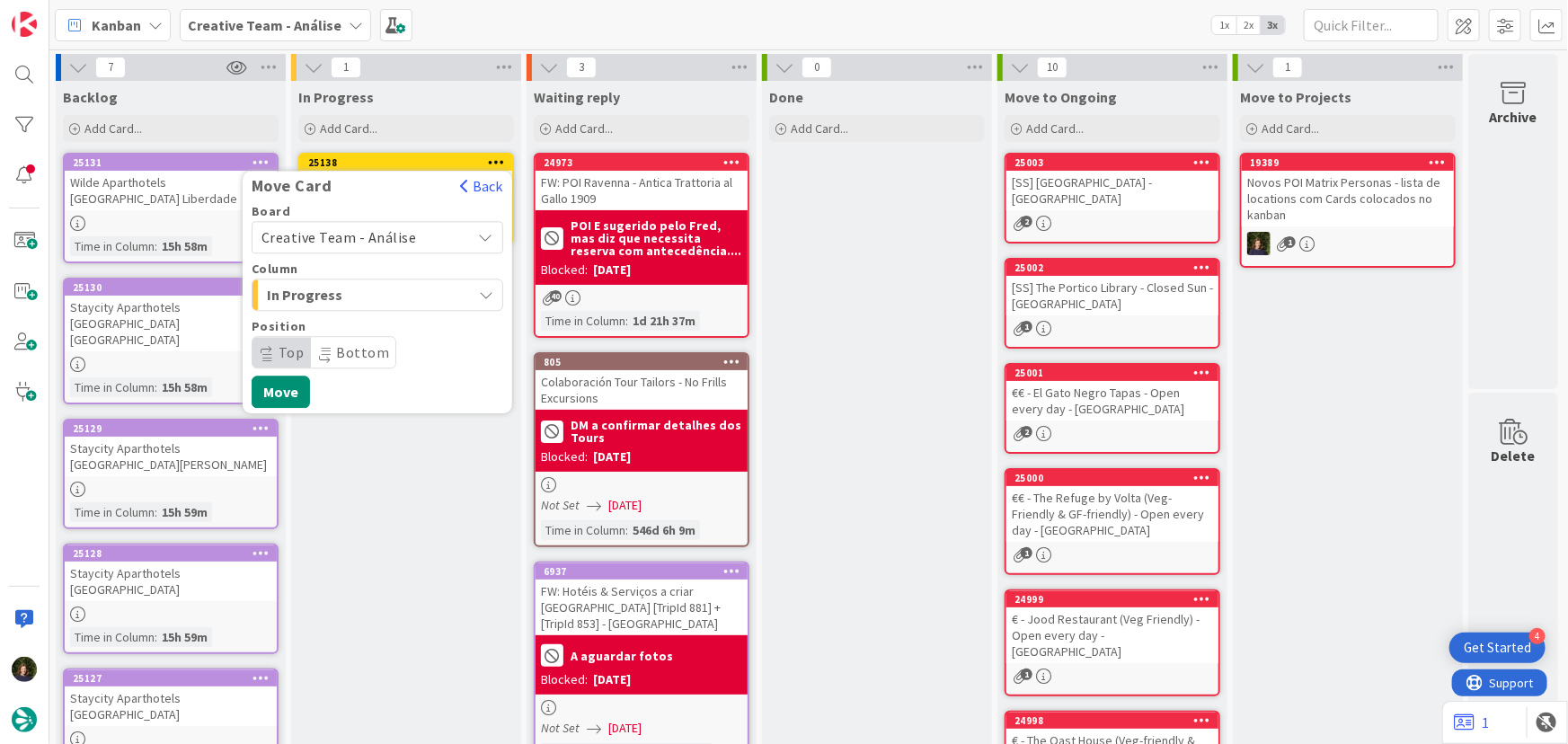
click at [407, 235] on span "Creative Team - Análise" at bounding box center [340, 237] width 156 height 18
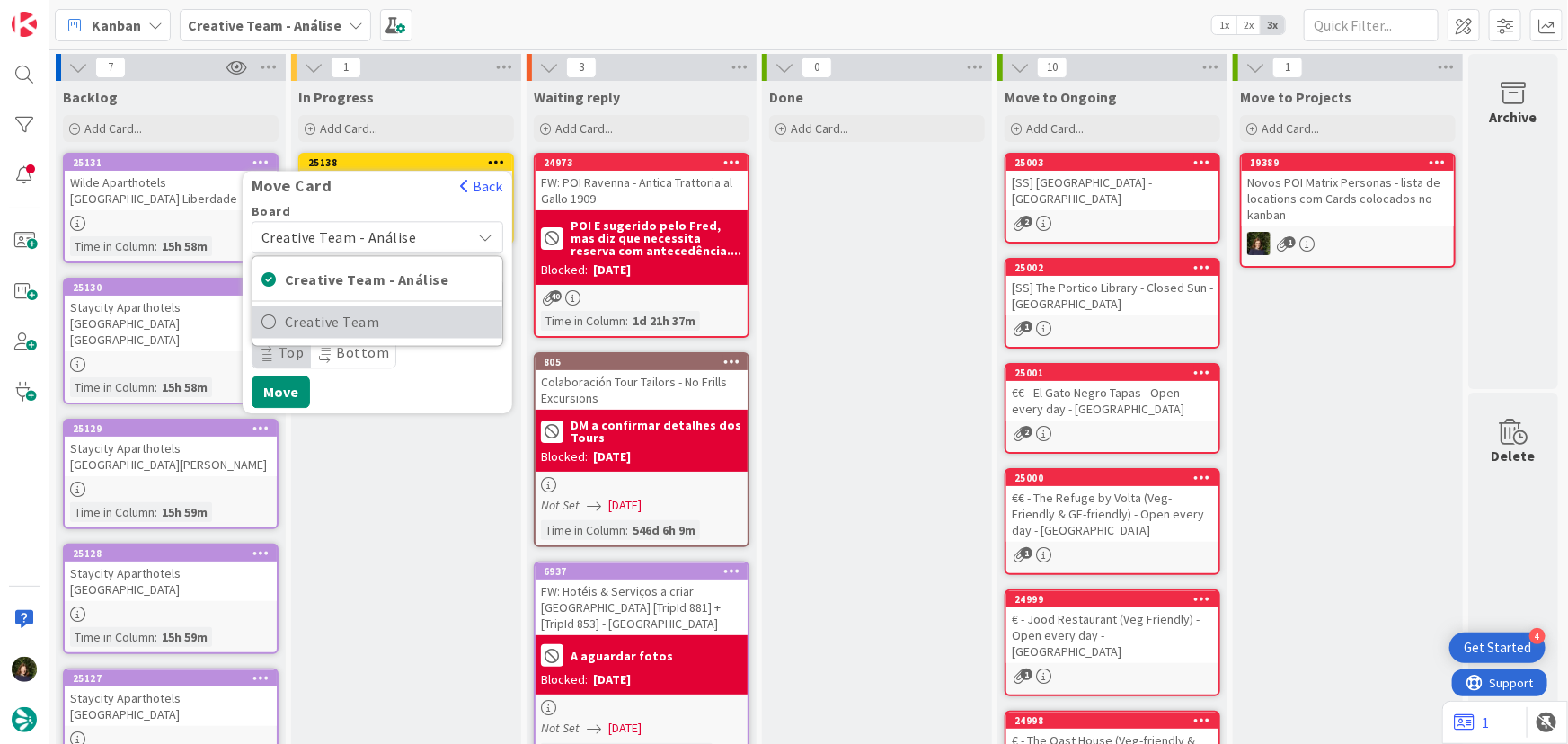
click at [418, 320] on span "Creative Team" at bounding box center [389, 322] width 209 height 27
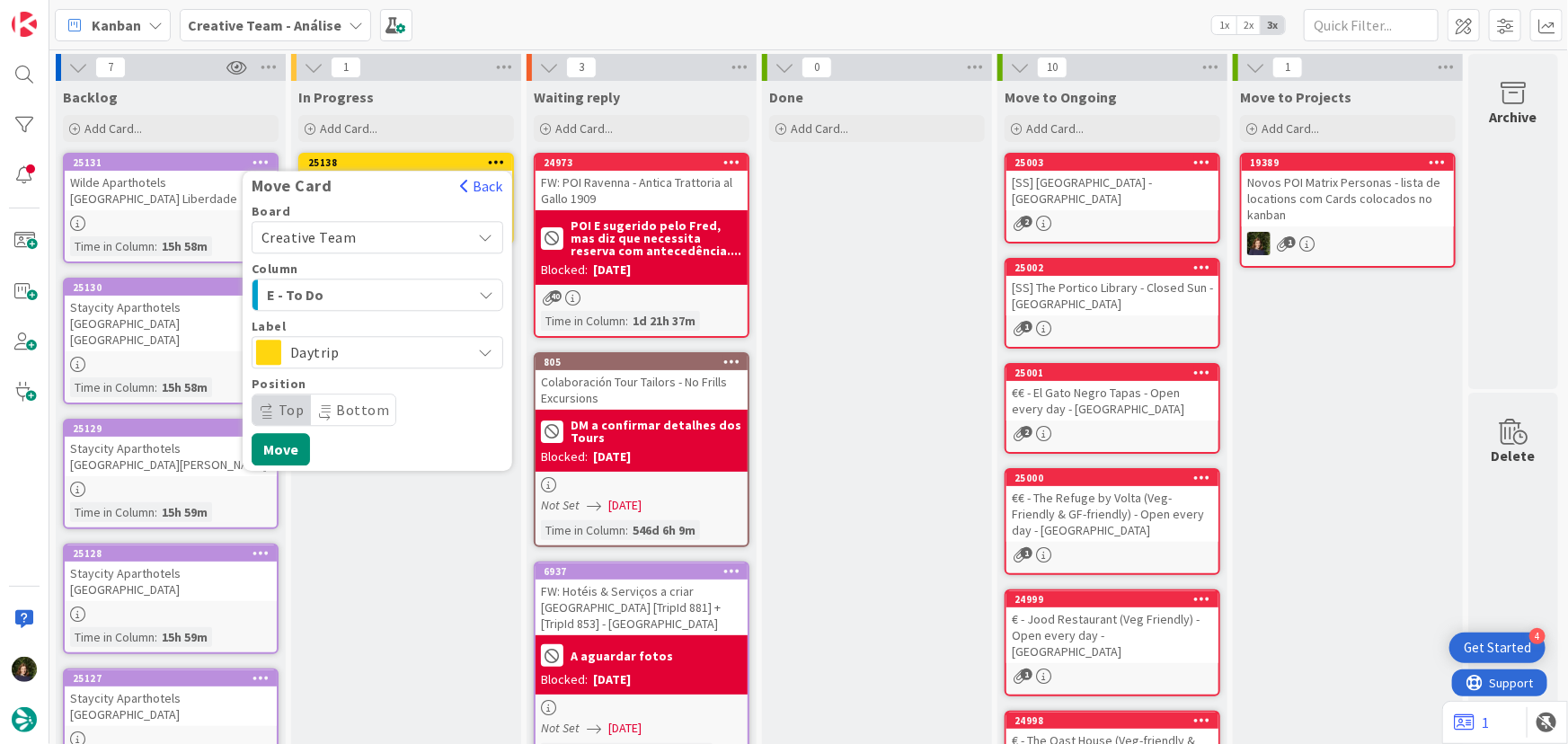
click at [416, 290] on div "E - To Do" at bounding box center [367, 294] width 210 height 29
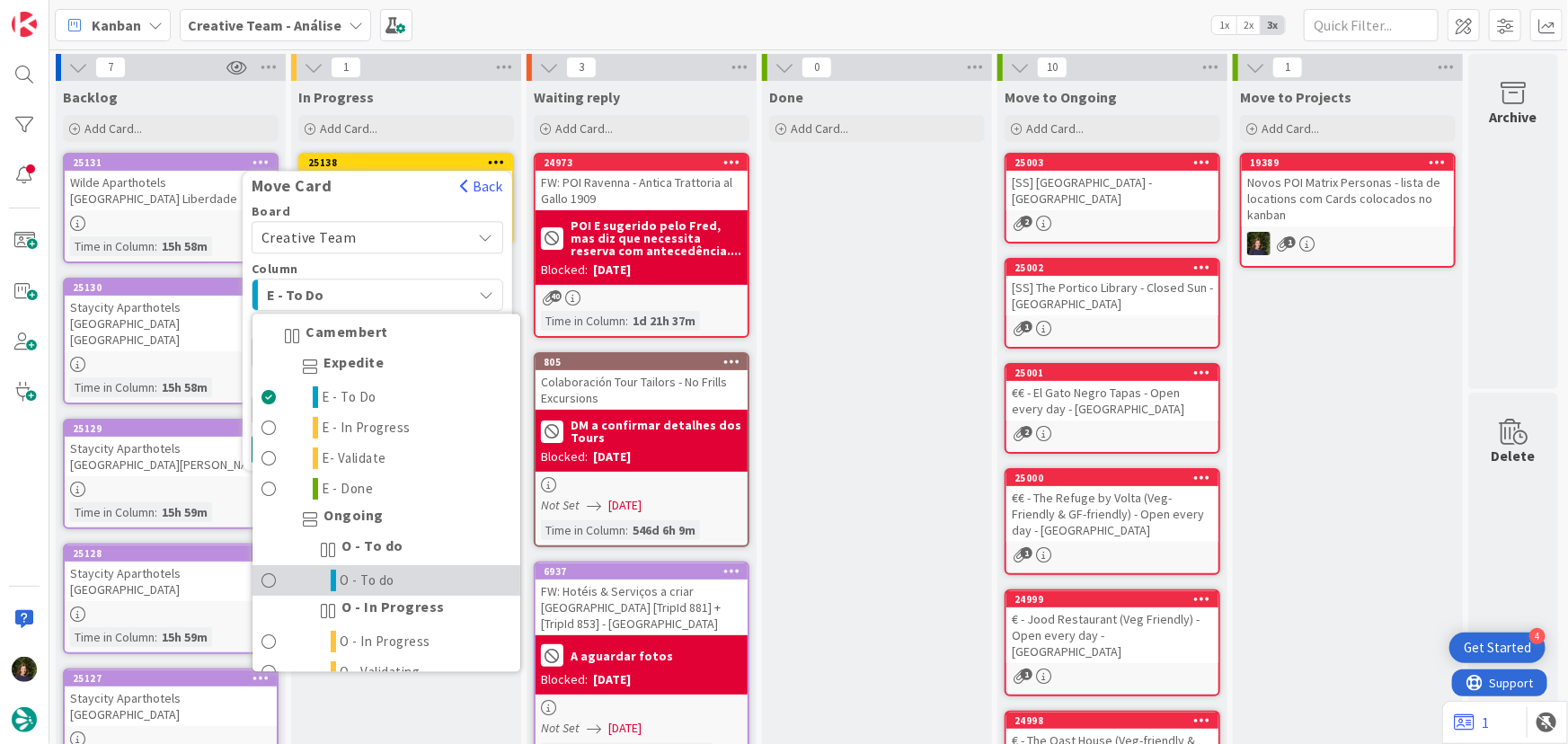
click at [438, 584] on link "O - To do" at bounding box center [386, 581] width 268 height 31
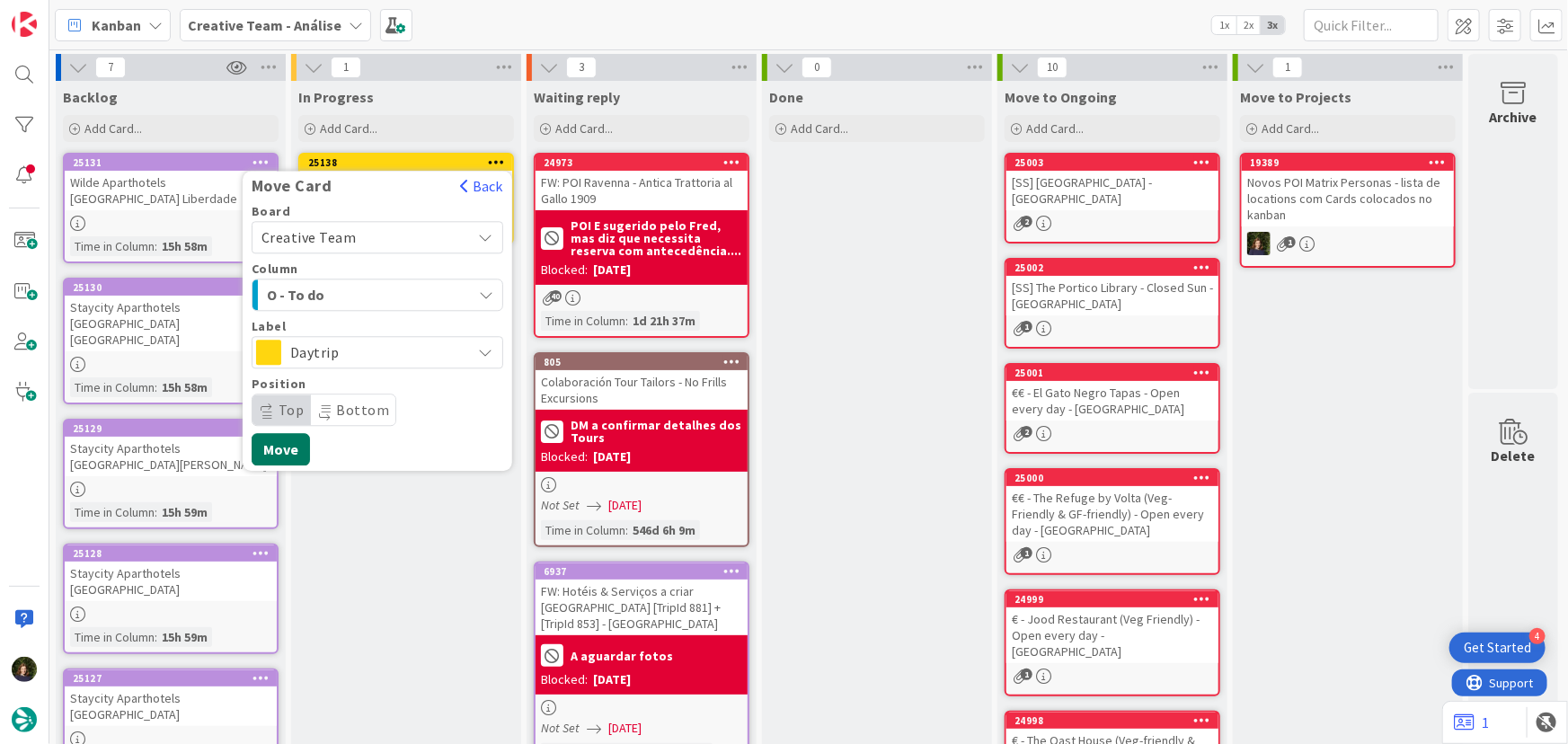
click at [297, 448] on button "Move" at bounding box center [280, 449] width 58 height 32
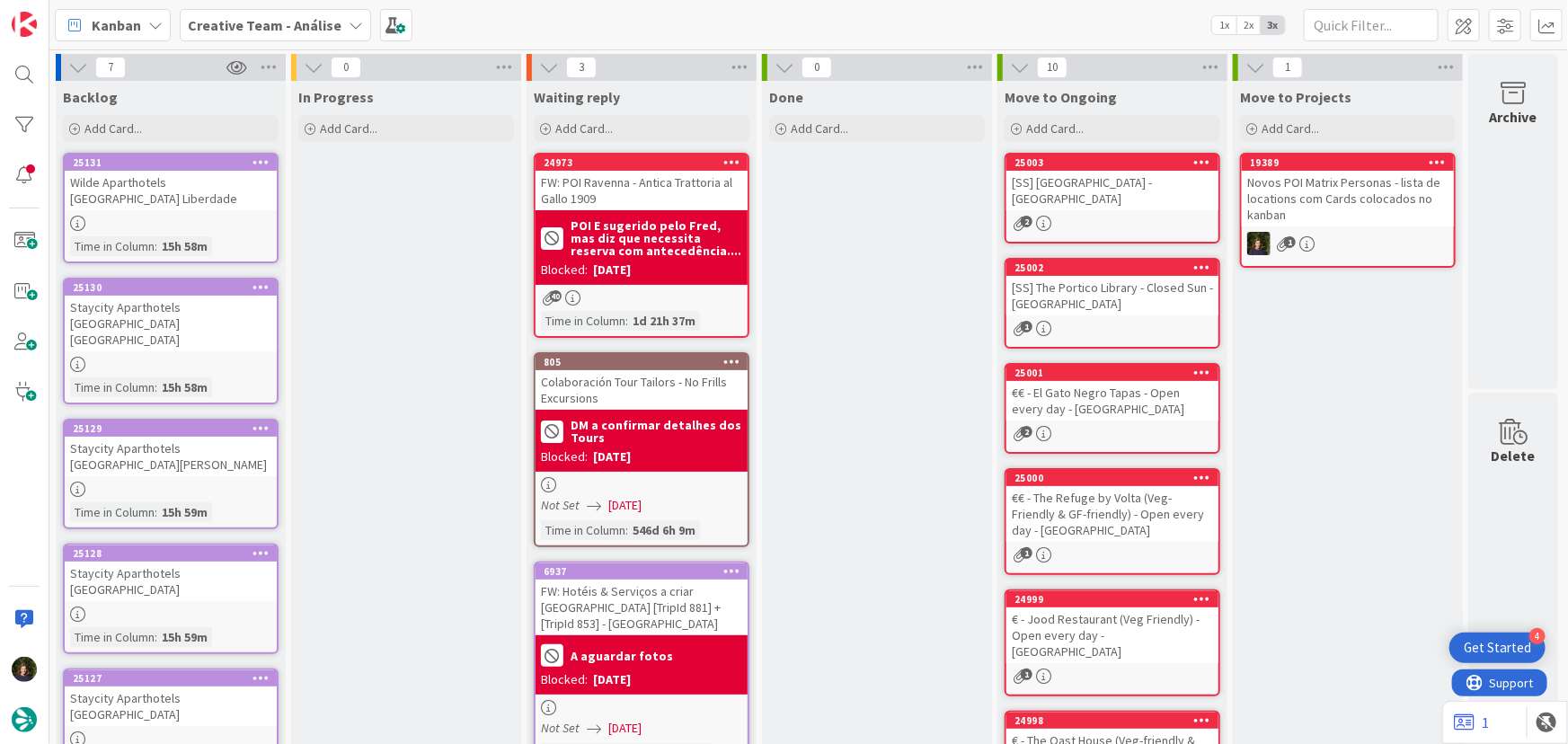
click at [349, 18] on icon at bounding box center [355, 24] width 14 height 14
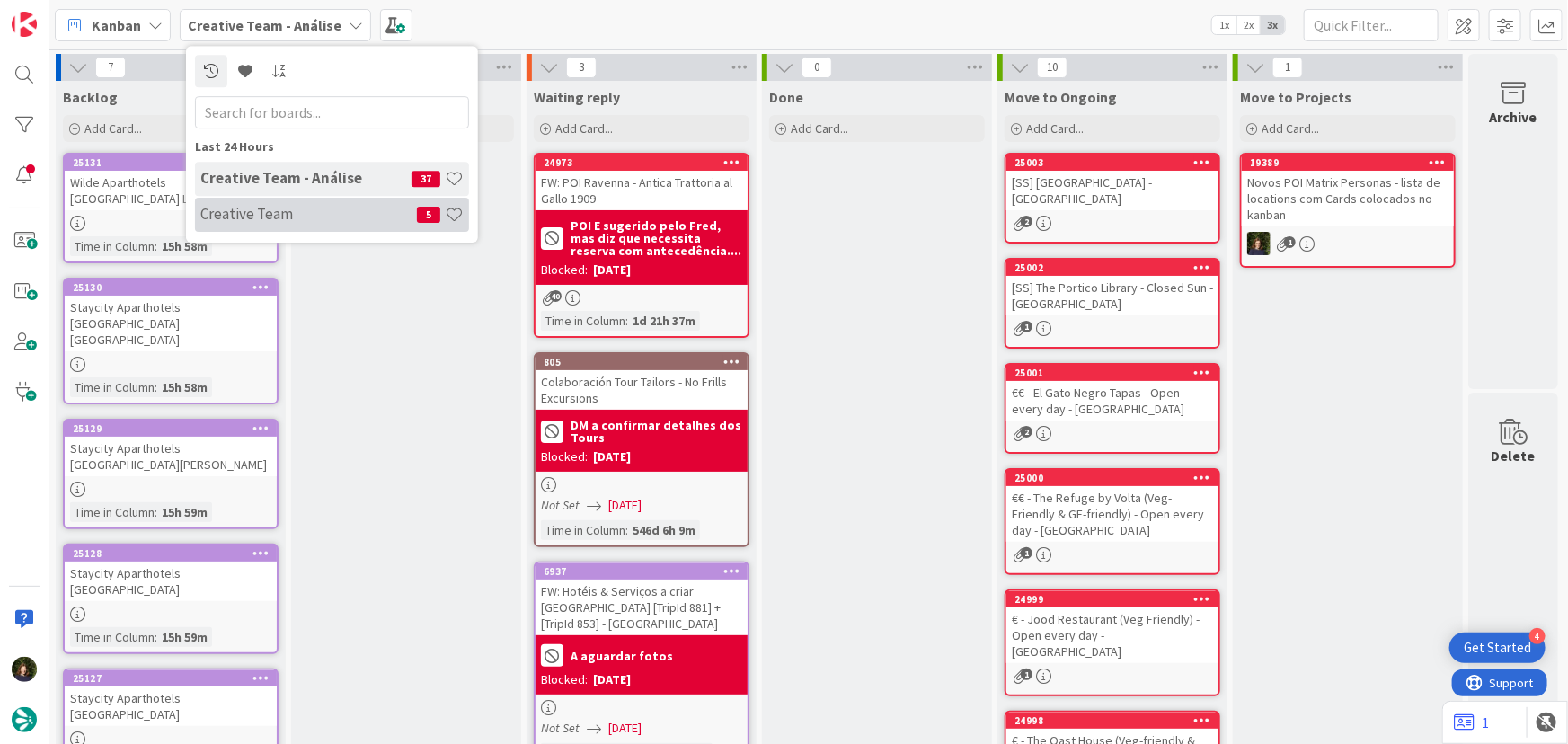
click at [292, 208] on h4 "Creative Team" at bounding box center [308, 213] width 216 height 18
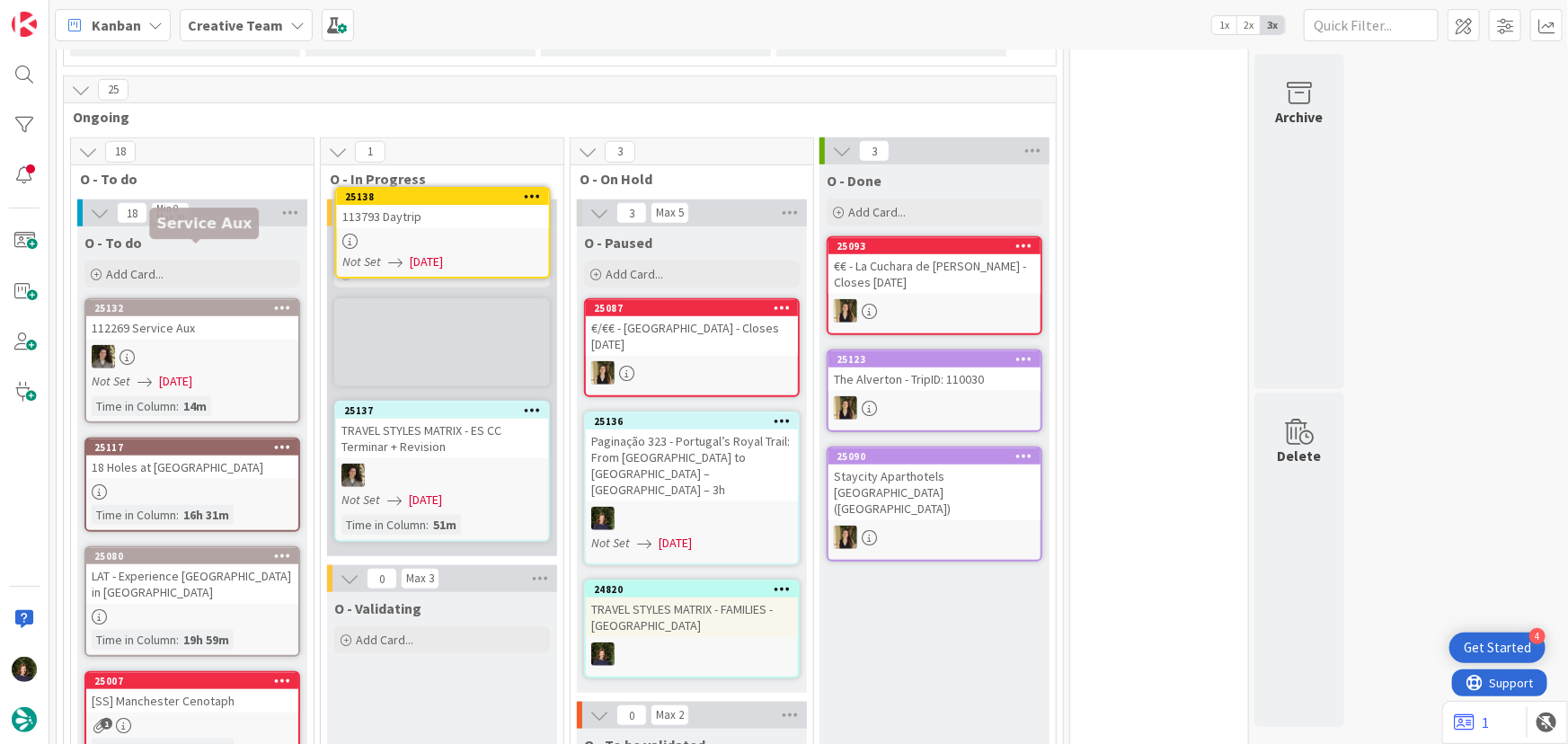
scroll to position [602, 0]
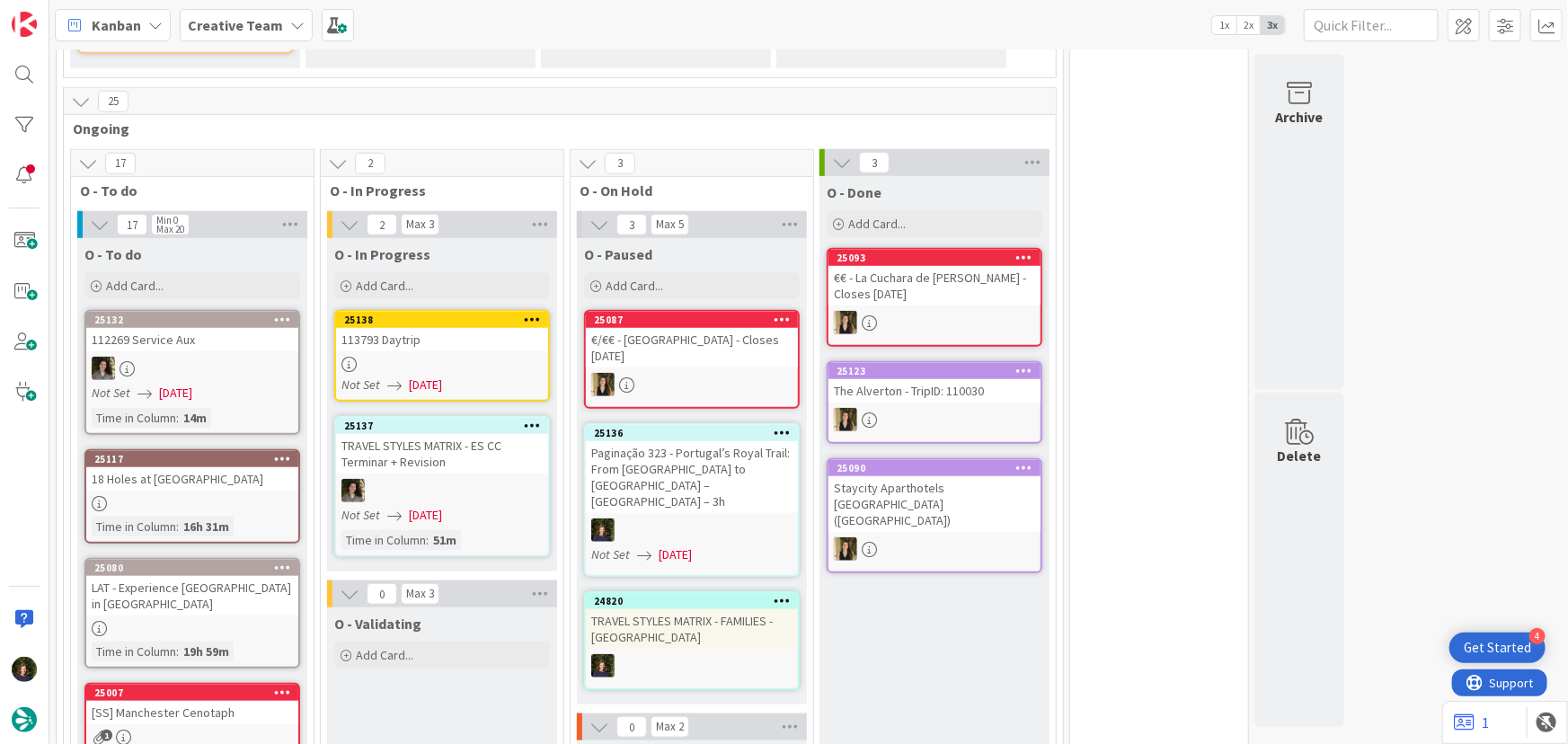
click at [457, 328] on div "113793 Daytrip" at bounding box center [442, 340] width 212 height 23
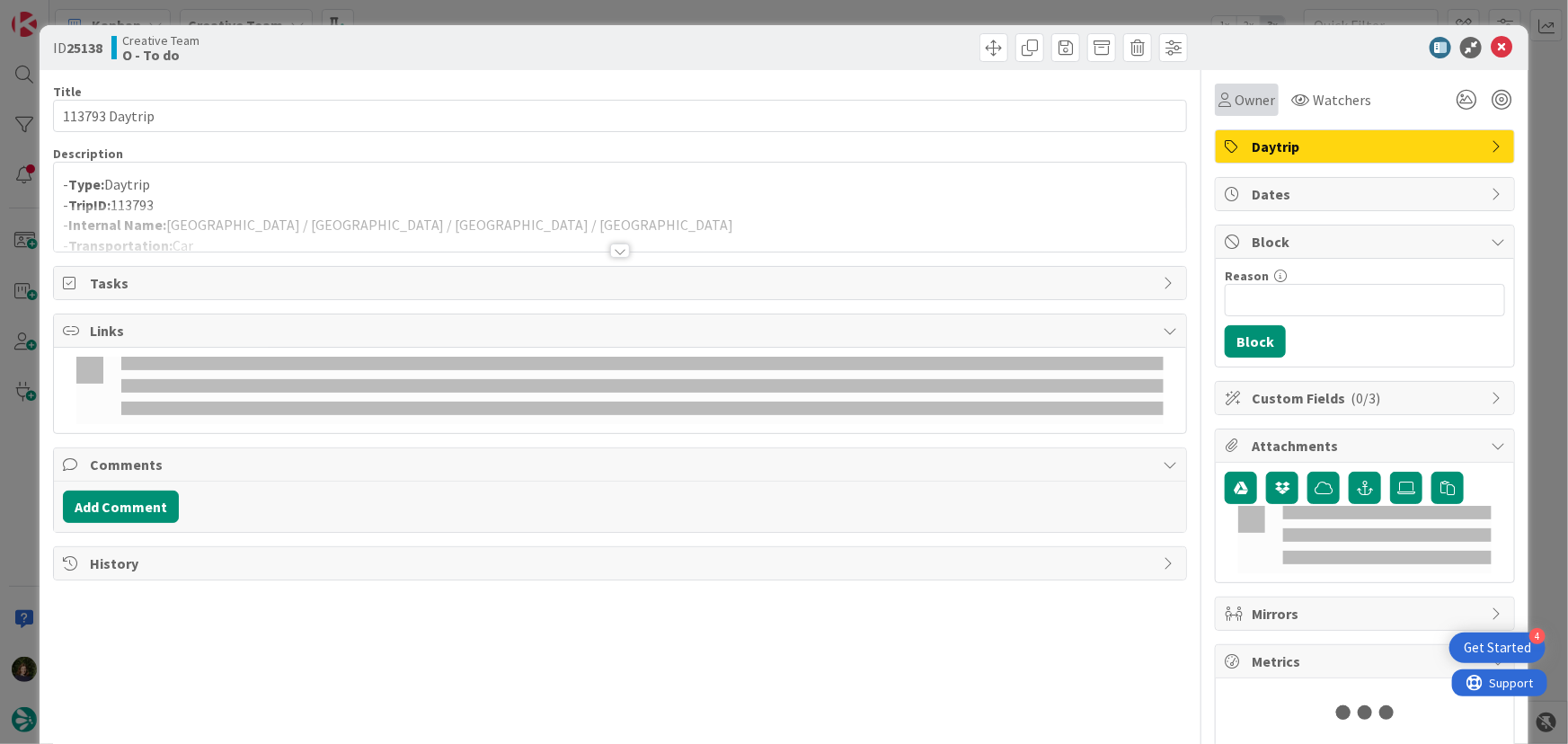
click at [1266, 102] on div "Owner" at bounding box center [1247, 99] width 64 height 32
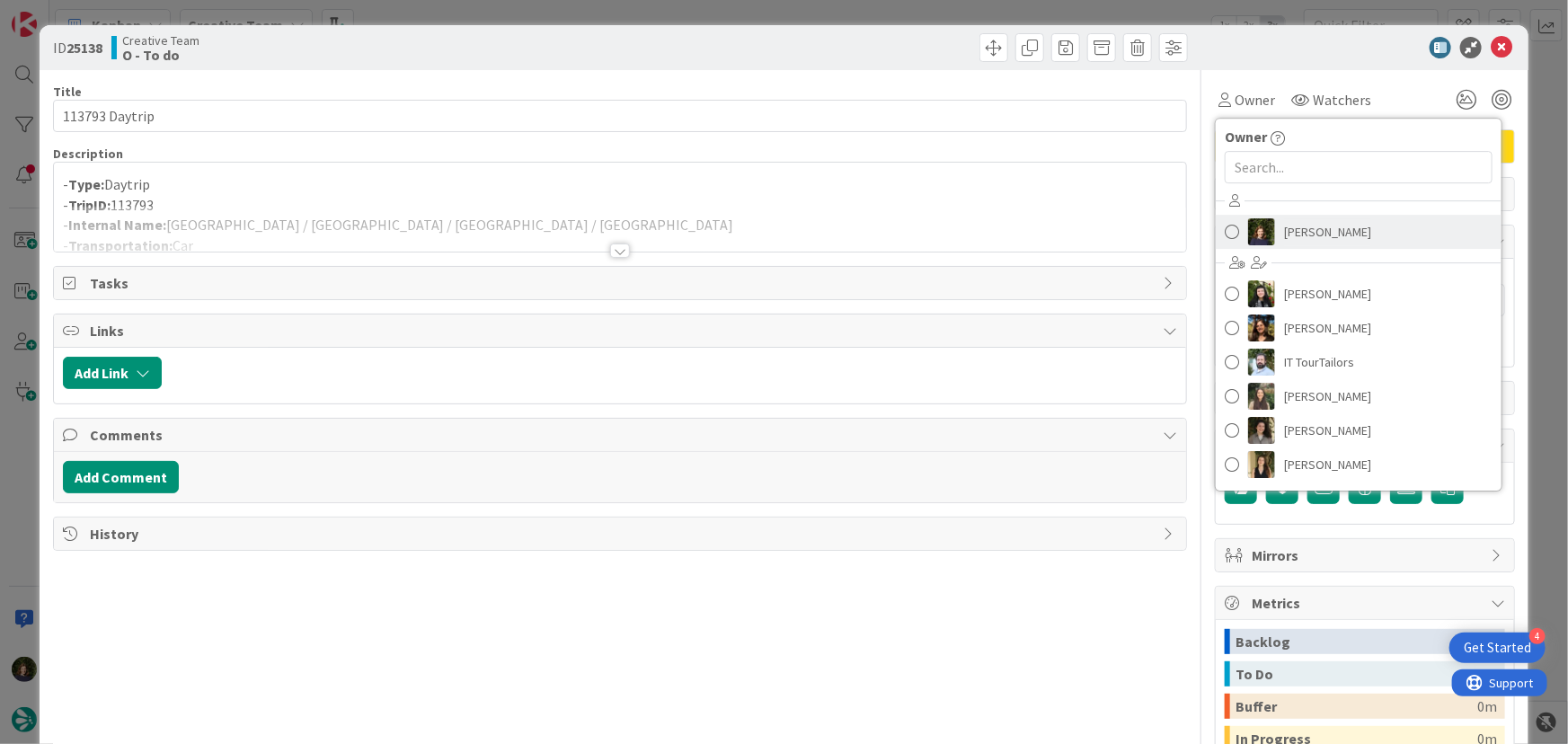
click at [1292, 229] on span "[PERSON_NAME]" at bounding box center [1328, 231] width 87 height 27
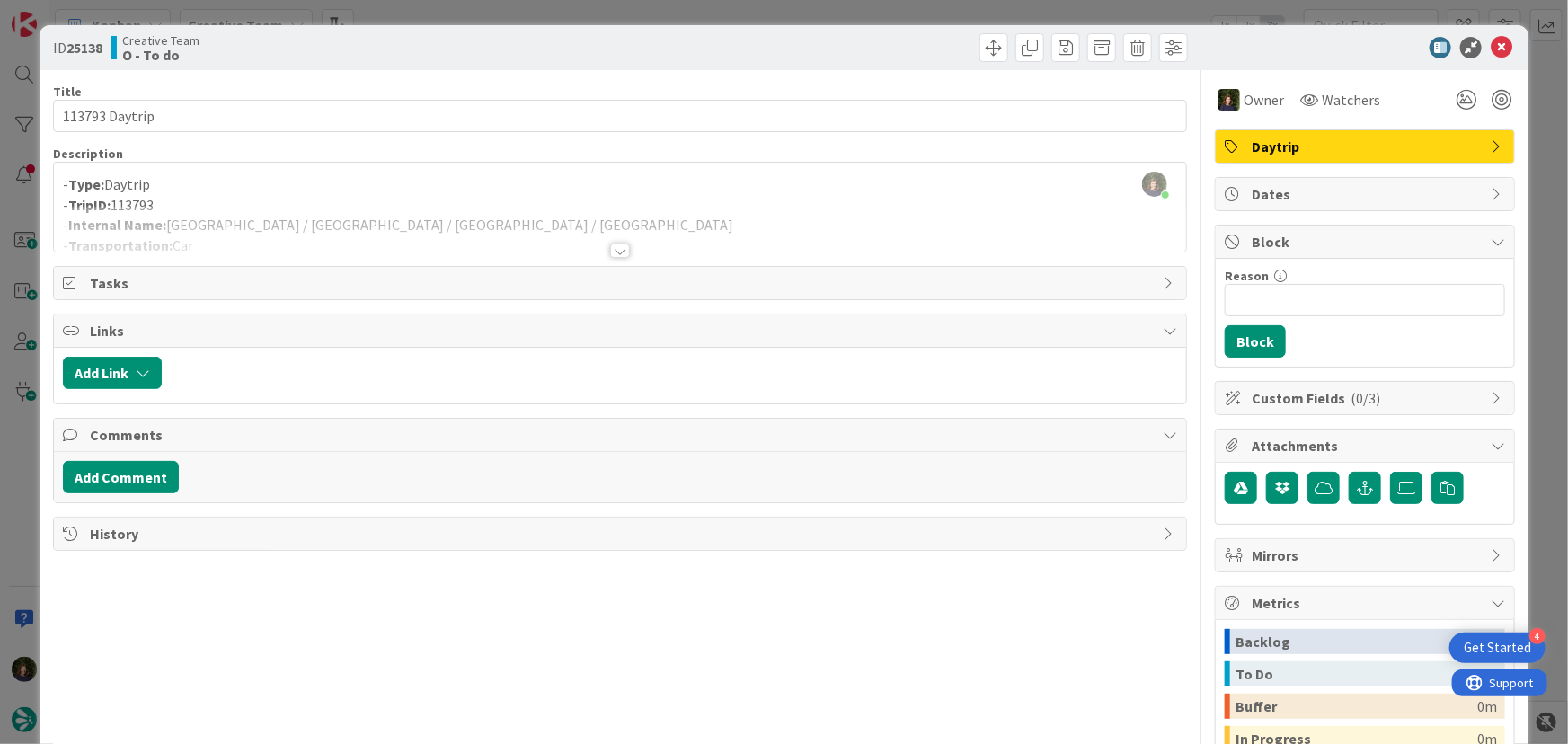
scroll to position [511, 0]
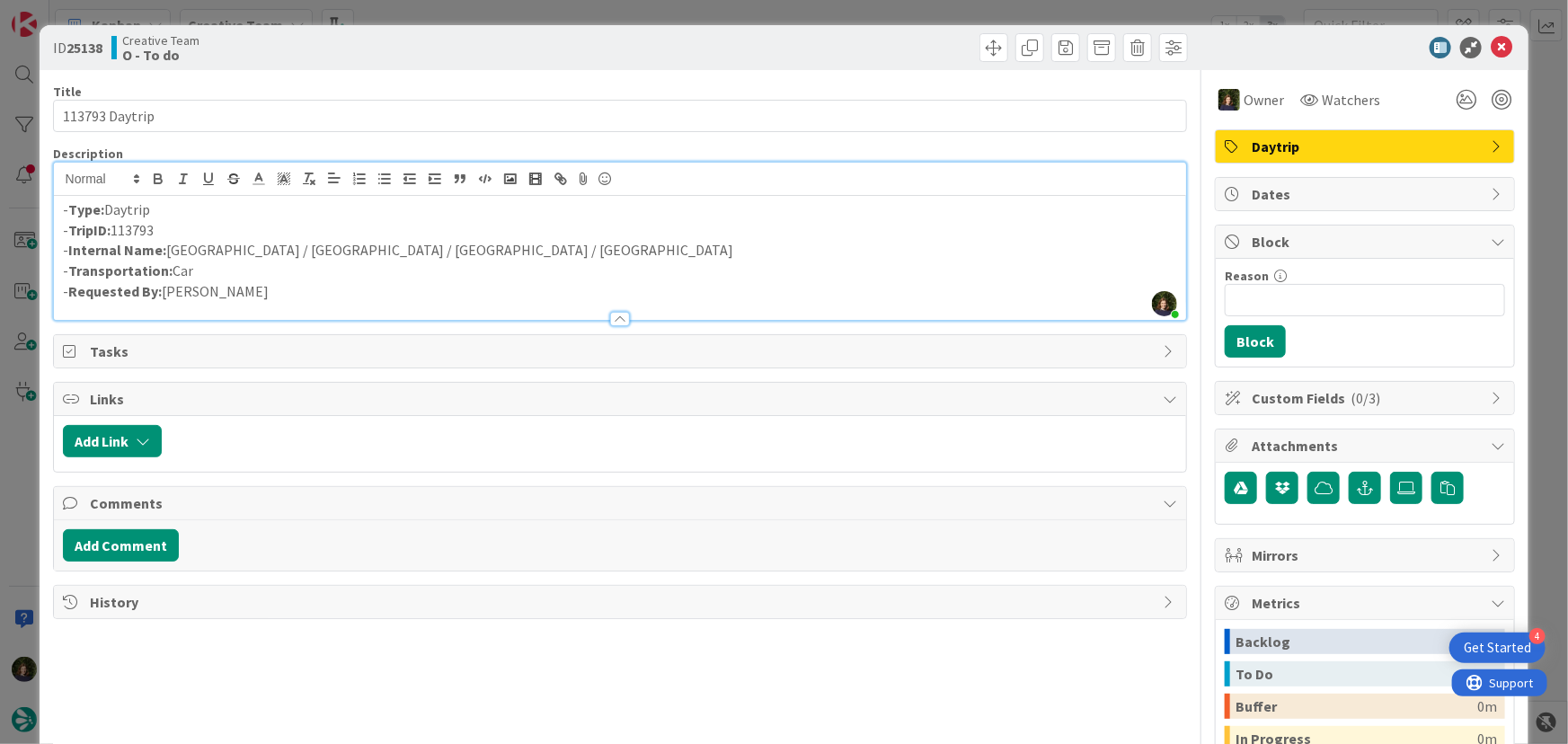
click at [583, 197] on div "- Type: Daytrip - TripID: 113793 - Internal Name: [GEOGRAPHIC_DATA] / [GEOGRAPH…" at bounding box center [621, 258] width 1134 height 124
drag, startPoint x: 167, startPoint y: 250, endPoint x: 408, endPoint y: 244, distance: 241.1
click at [416, 244] on p "- Internal Name: [GEOGRAPHIC_DATA] / [GEOGRAPHIC_DATA] / [GEOGRAPHIC_DATA] / [G…" at bounding box center [621, 250] width 1115 height 20
copy p "[GEOGRAPHIC_DATA] / [GEOGRAPHIC_DATA] / [GEOGRAPHIC_DATA] / [GEOGRAPHIC_DATA]"
drag, startPoint x: 171, startPoint y: 224, endPoint x: 71, endPoint y: 230, distance: 100.2
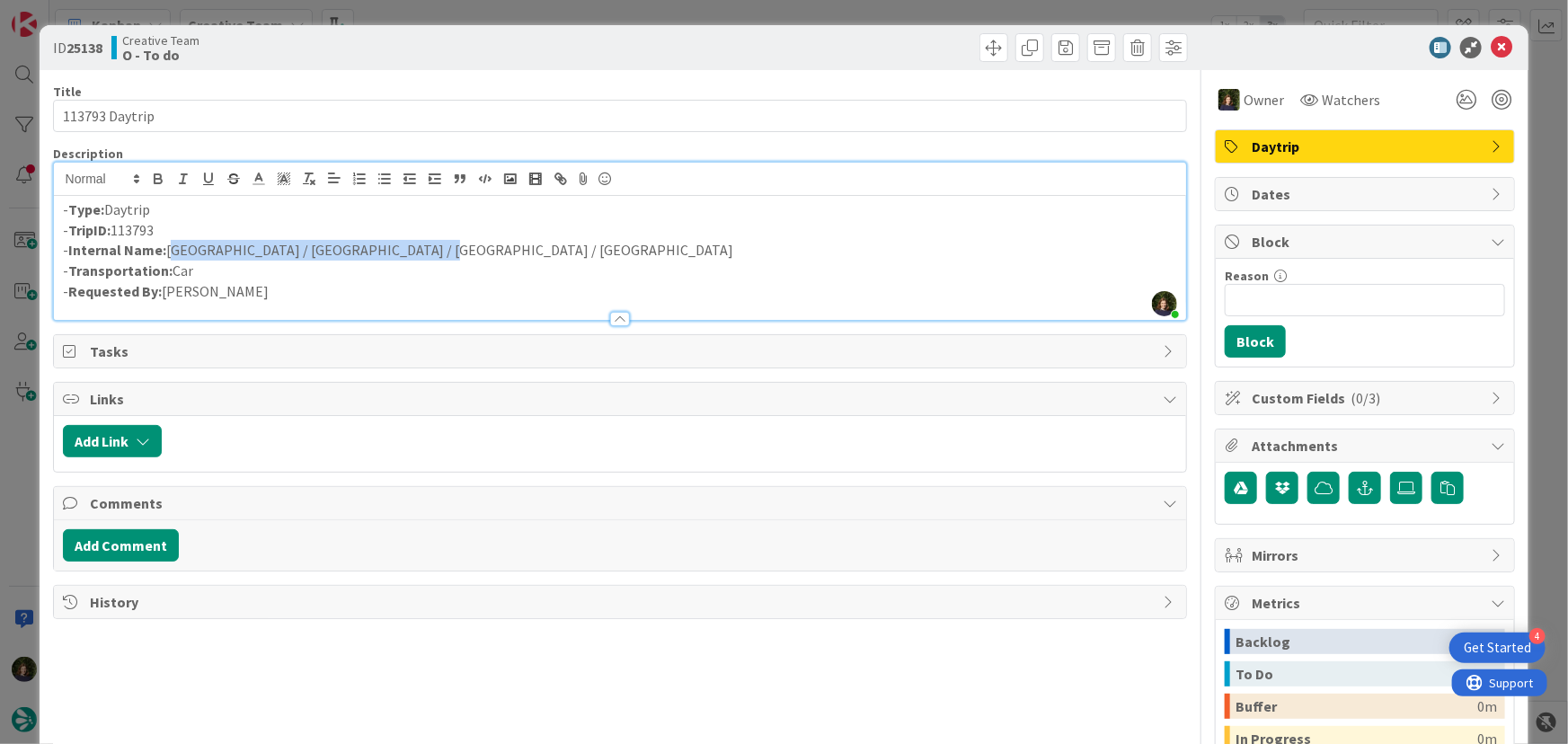
click at [71, 230] on p "- TripID: 113793" at bounding box center [621, 230] width 1115 height 20
copy p "TripID: 113793"
drag, startPoint x: 168, startPoint y: 248, endPoint x: 385, endPoint y: 255, distance: 217.1
click at [418, 254] on p "- Internal Name: [GEOGRAPHIC_DATA] / [GEOGRAPHIC_DATA] / [GEOGRAPHIC_DATA] / [G…" at bounding box center [621, 250] width 1115 height 20
copy p "[GEOGRAPHIC_DATA] / [GEOGRAPHIC_DATA] / [GEOGRAPHIC_DATA] / [GEOGRAPHIC_DATA]"
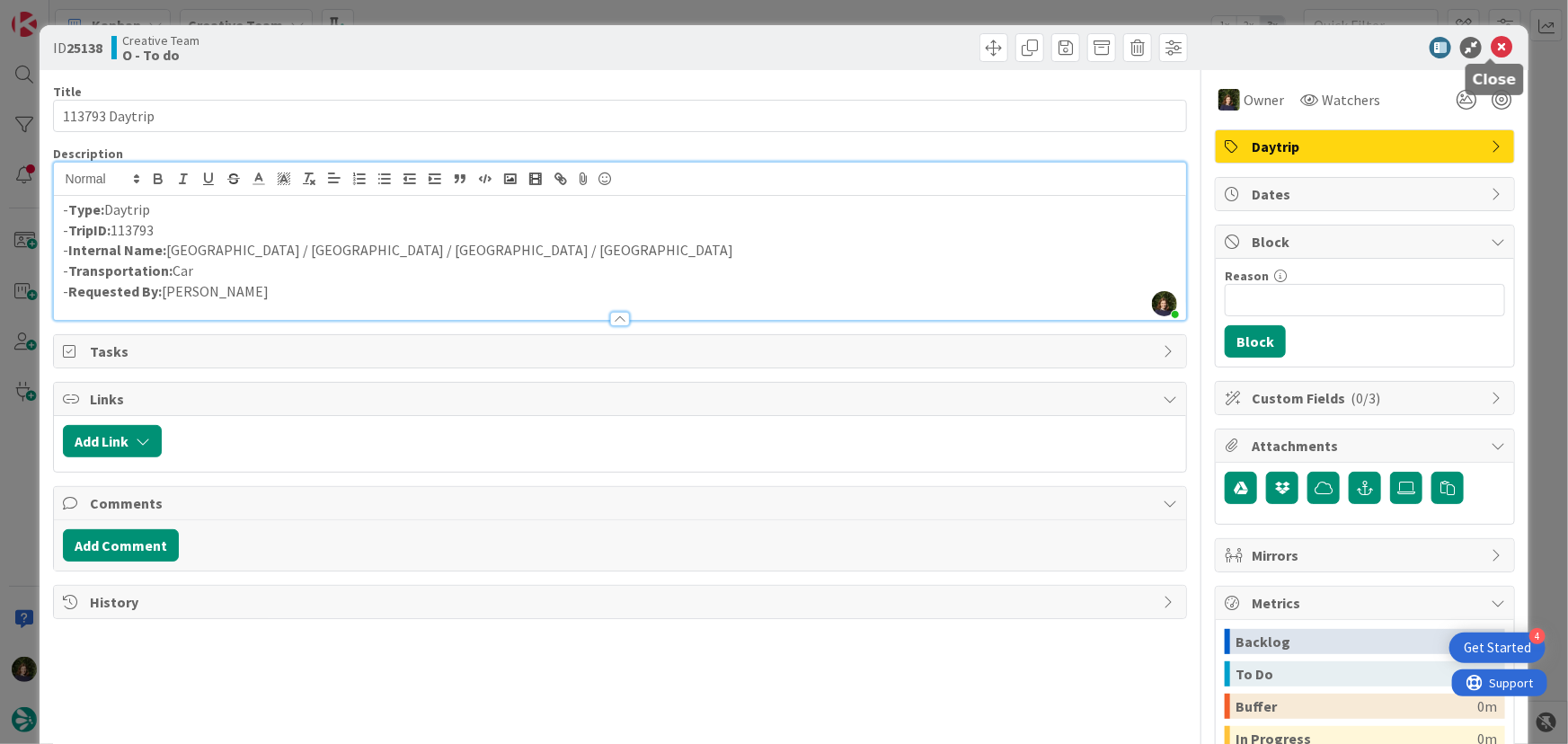
click at [1495, 46] on icon at bounding box center [1501, 47] width 21 height 21
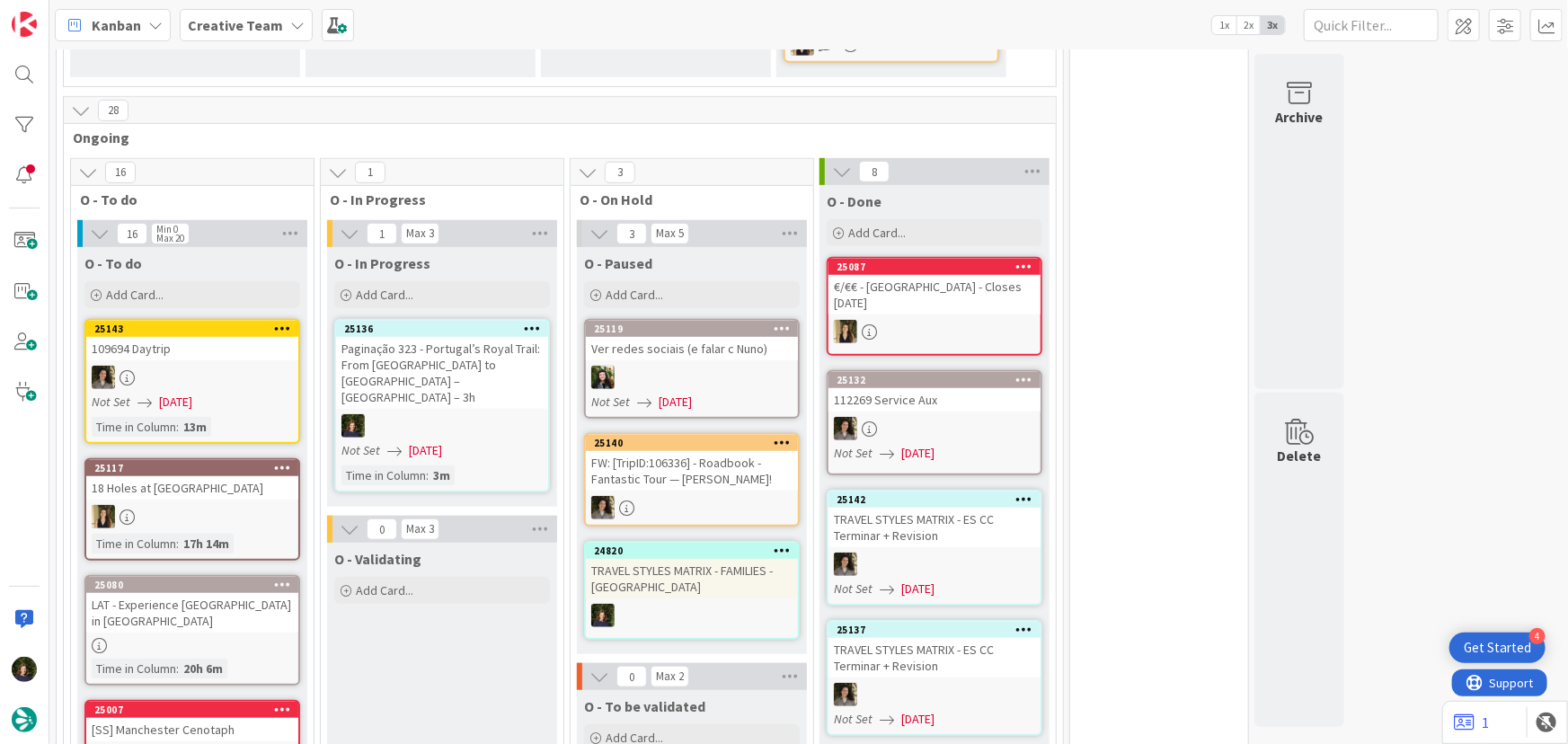
scroll to position [408, 0]
